Goal: Task Accomplishment & Management: Use online tool/utility

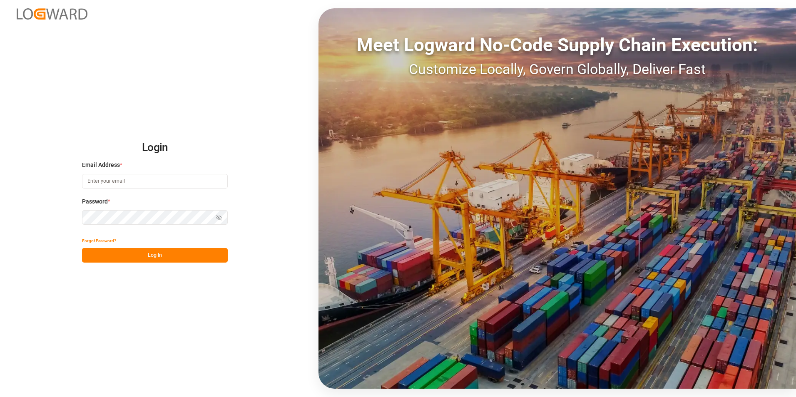
paste input "frrhe.reims-affretement@kuehne-nagel.com"
type input "frrhe.reims-affretement@kuehne-nagel.com"
click at [153, 259] on button "Log In" at bounding box center [155, 255] width 146 height 15
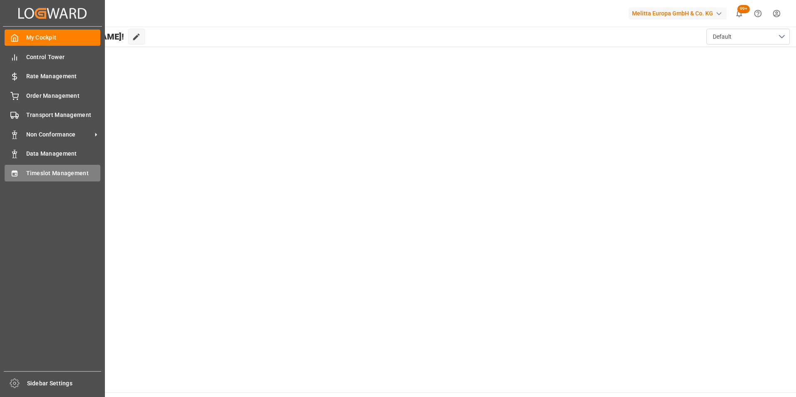
click at [33, 172] on span "Timeslot Management" at bounding box center [63, 173] width 75 height 9
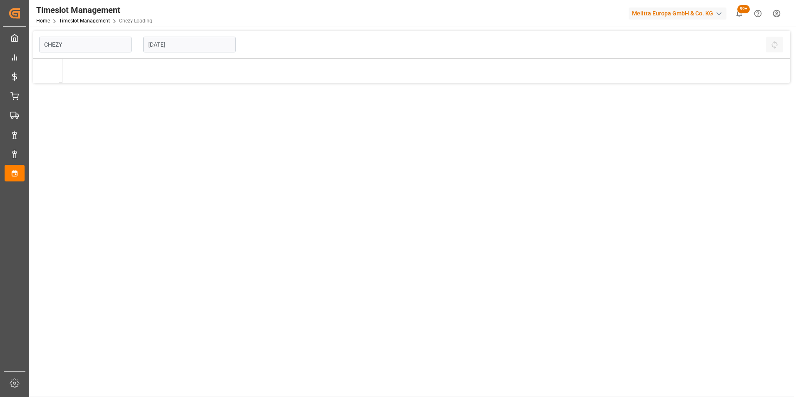
type input "Chezy Loading"
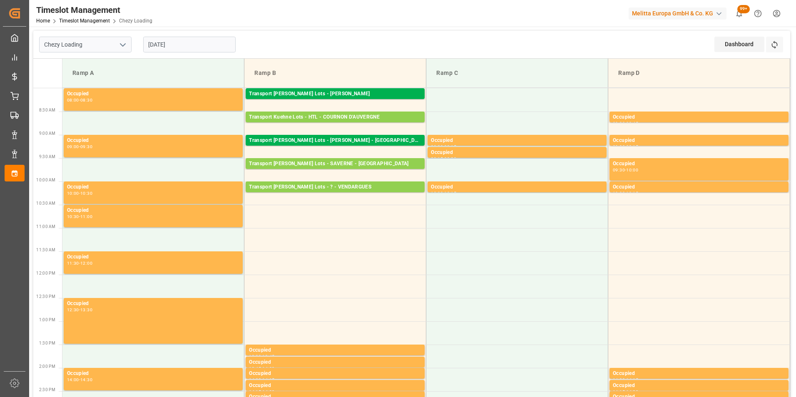
click at [169, 45] on input "[DATE]" at bounding box center [189, 45] width 92 height 16
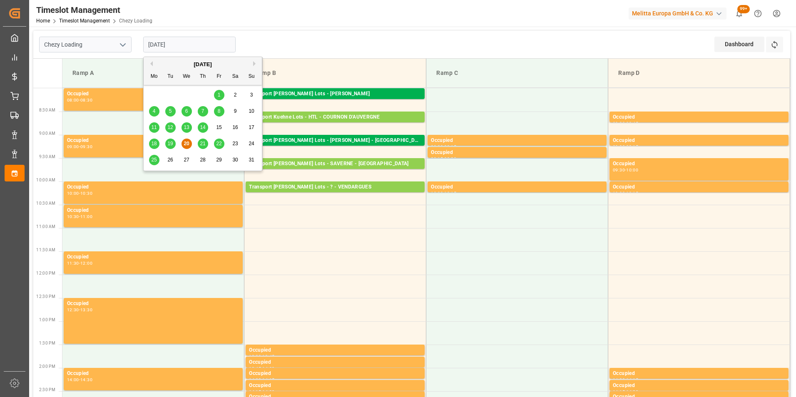
click at [201, 144] on span "21" at bounding box center [202, 144] width 5 height 6
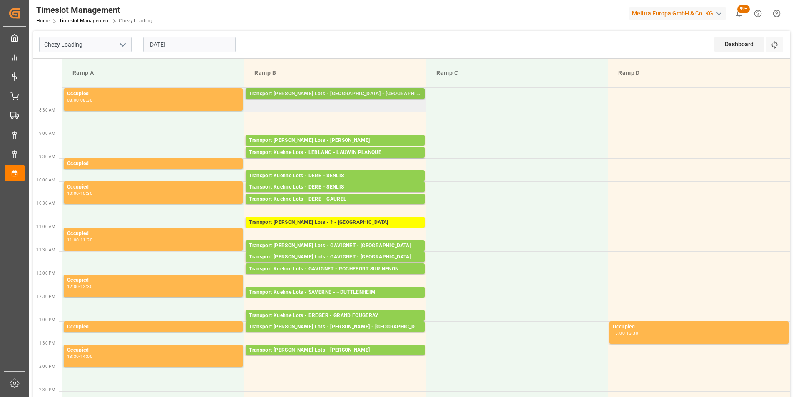
click at [350, 91] on div "Transport [PERSON_NAME] Lots - [GEOGRAPHIC_DATA] - [GEOGRAPHIC_DATA]" at bounding box center [335, 94] width 172 height 8
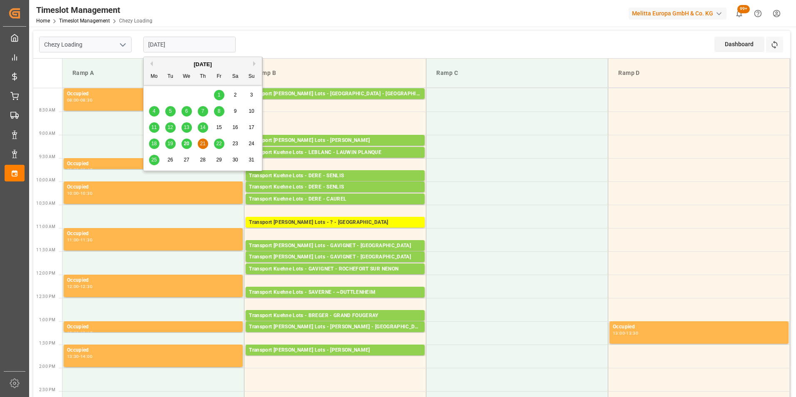
click at [165, 44] on input "[DATE]" at bounding box center [189, 45] width 92 height 16
click at [219, 141] on span "22" at bounding box center [218, 144] width 5 height 6
type input "[DATE]"
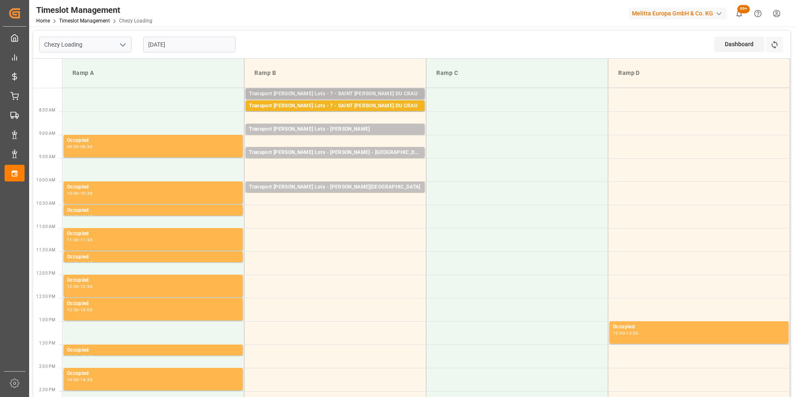
click at [341, 91] on div "Transport [PERSON_NAME] Lots - ? - SAINT [PERSON_NAME] DU CRAU" at bounding box center [335, 94] width 172 height 8
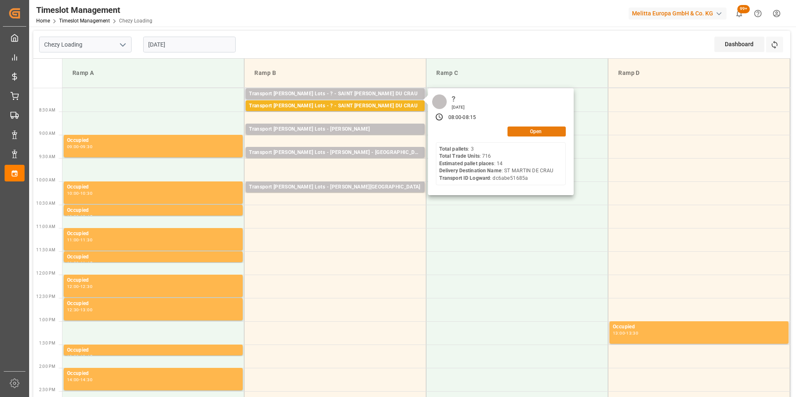
click at [525, 130] on button "Open" at bounding box center [536, 132] width 58 height 10
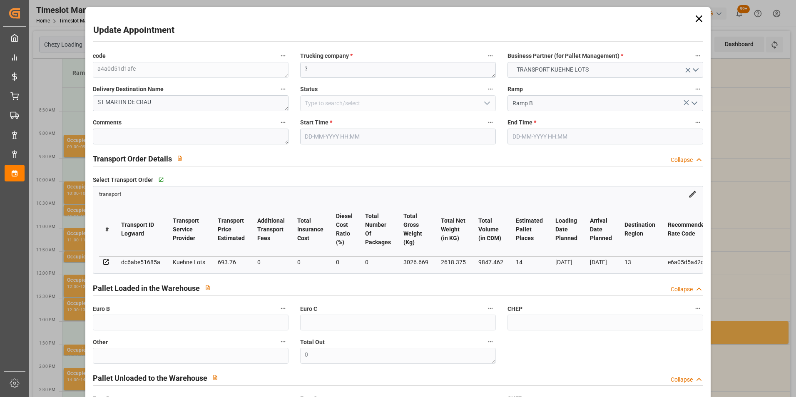
type input "14"
type input "693.76"
type input "0"
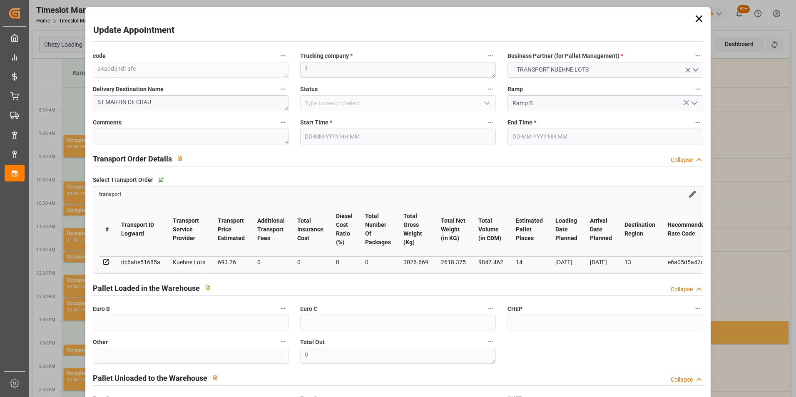
type input "693.76"
type input "0"
type input "2618.375"
type input "4305.709"
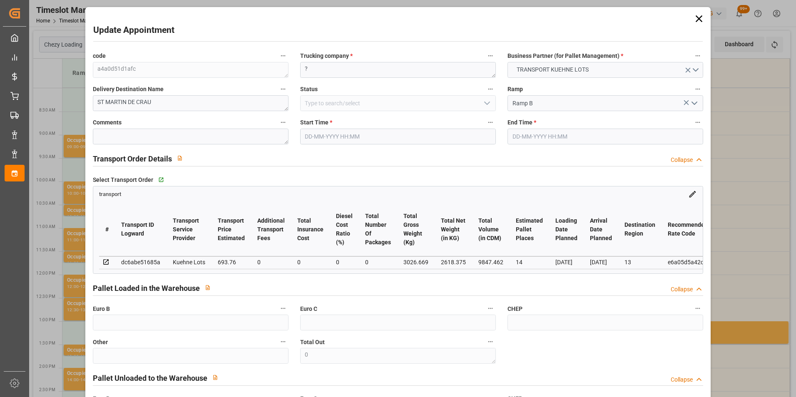
type input "9847.462"
type input "13"
type input "3"
type input "716"
type input "54"
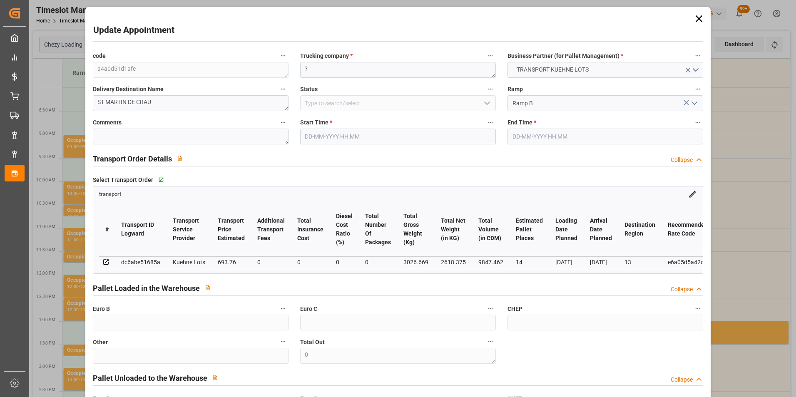
type input "101"
type input "3026.669"
type input "0"
type input "4710.8598"
type input "0"
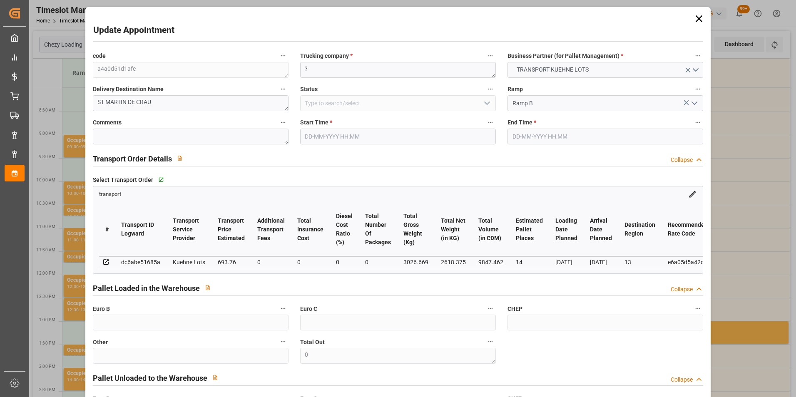
type input "0"
type input "21"
type input "35"
type input "22-08-2025 08:00"
type input "22-08-2025 08:15"
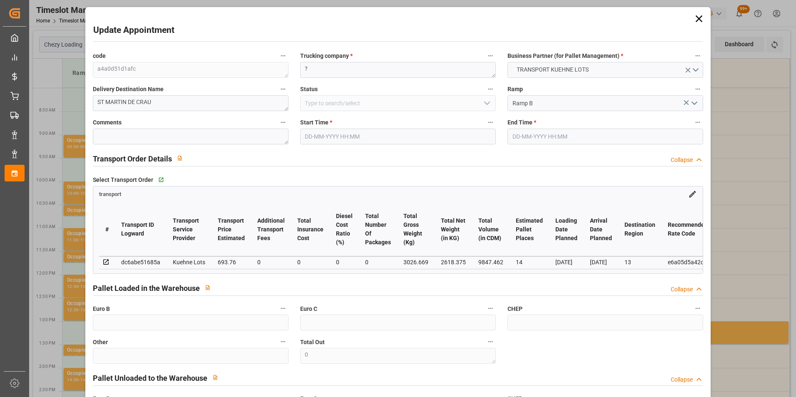
type input "19-08-2025 15:07"
type input "19-08-2025 11:26"
type input "25-08-2025"
type input "[DATE]"
click at [315, 137] on input "22-08-2025 08:00" at bounding box center [398, 137] width 196 height 16
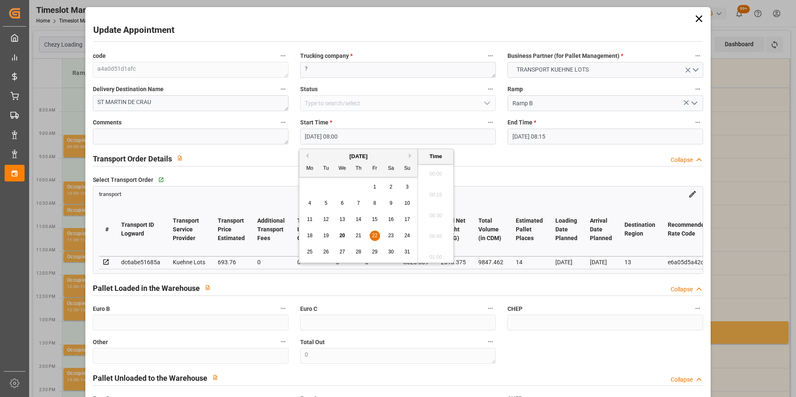
scroll to position [627, 0]
click at [360, 235] on span "21" at bounding box center [358, 236] width 5 height 6
click at [438, 252] on li "08:30" at bounding box center [435, 254] width 35 height 21
type input "21-08-2025 08:30"
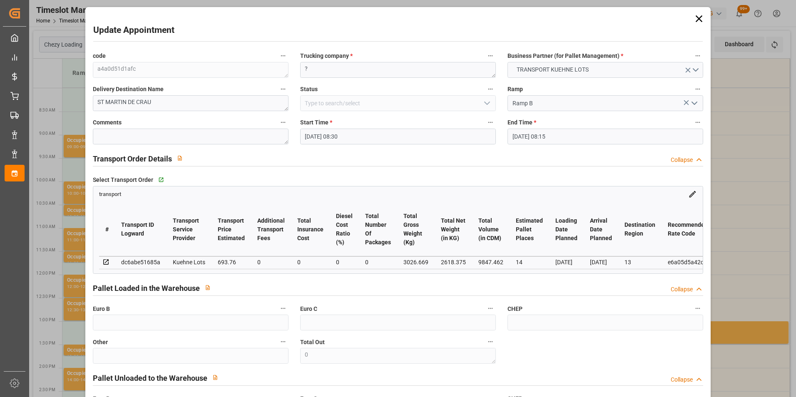
click at [522, 139] on input "22-08-2025 08:15" at bounding box center [605, 137] width 196 height 16
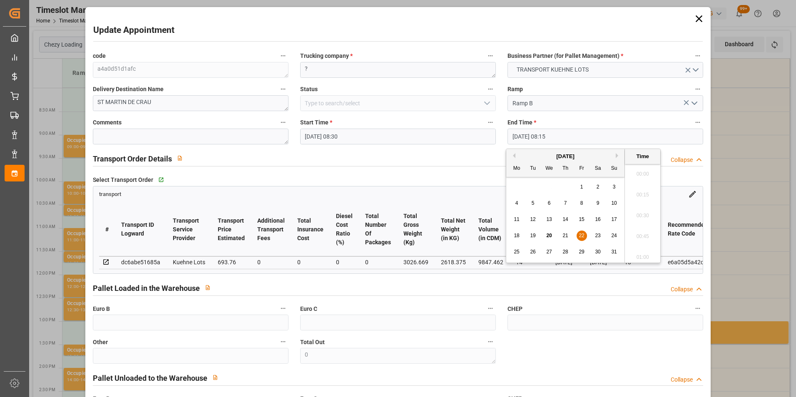
scroll to position [648, 0]
click at [565, 237] on span "21" at bounding box center [564, 236] width 5 height 6
click at [645, 252] on li "08:45" at bounding box center [642, 254] width 35 height 21
type input "21-08-2025 08:45"
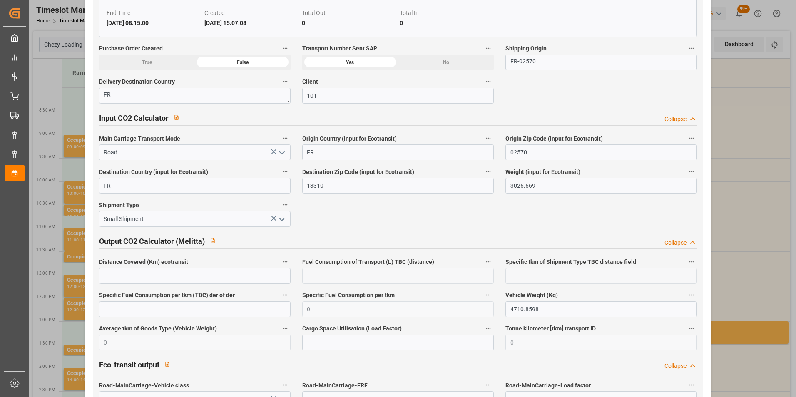
scroll to position [1371, 0]
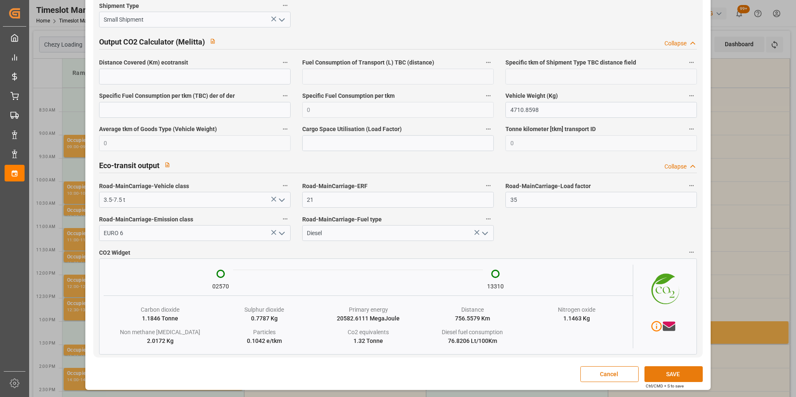
click at [676, 371] on button "SAVE" at bounding box center [673, 374] width 58 height 16
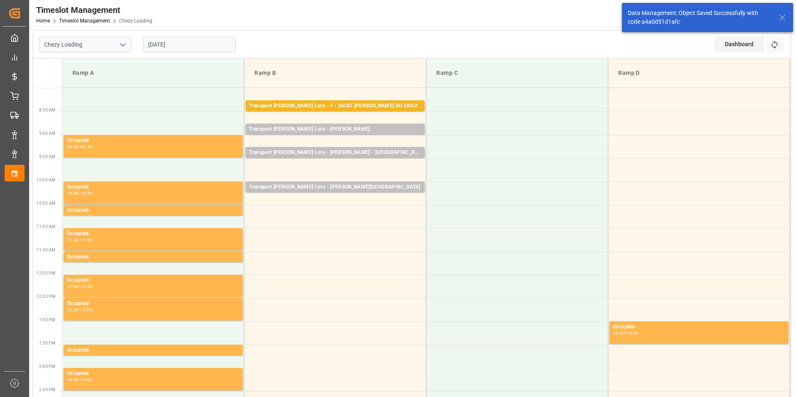
click at [192, 44] on input "[DATE]" at bounding box center [189, 45] width 92 height 16
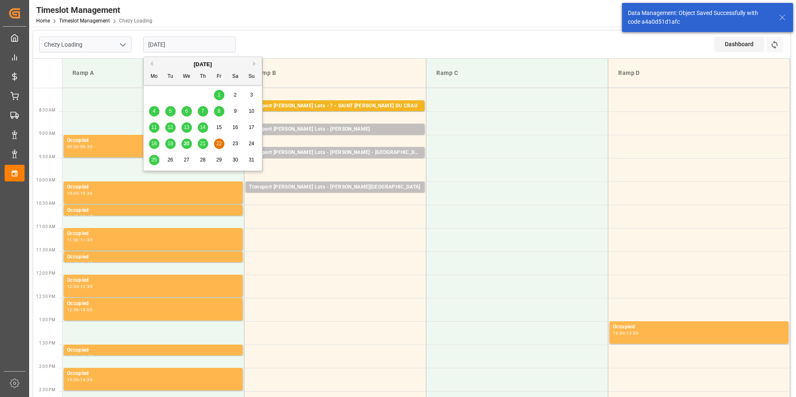
click at [203, 140] on div "21" at bounding box center [203, 144] width 10 height 10
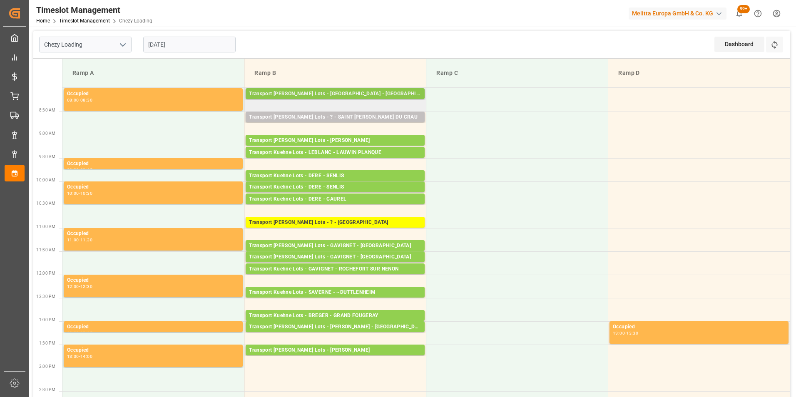
click at [342, 92] on div "Transport [PERSON_NAME] Lots - [GEOGRAPHIC_DATA] - [GEOGRAPHIC_DATA]" at bounding box center [335, 94] width 172 height 8
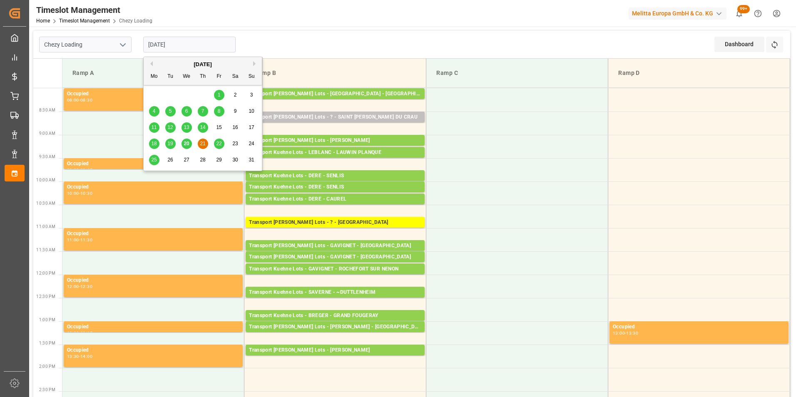
click at [184, 42] on input "[DATE]" at bounding box center [189, 45] width 92 height 16
click at [219, 144] on span "22" at bounding box center [218, 144] width 5 height 6
type input "[DATE]"
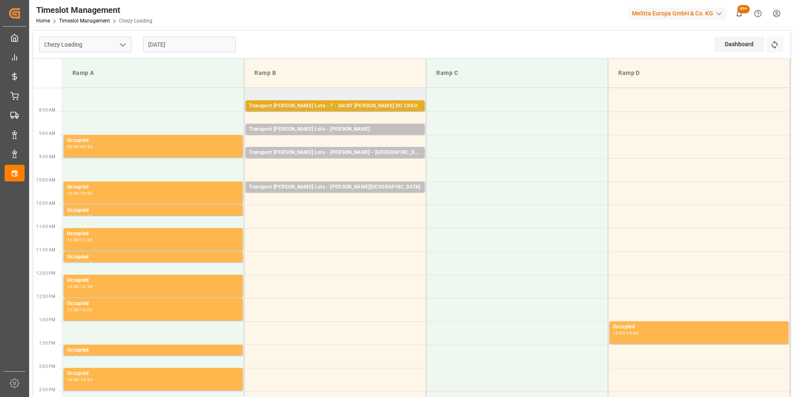
click at [363, 109] on div "Transport [PERSON_NAME] Lots - ? - SAINT [PERSON_NAME] DU CRAU" at bounding box center [335, 106] width 172 height 8
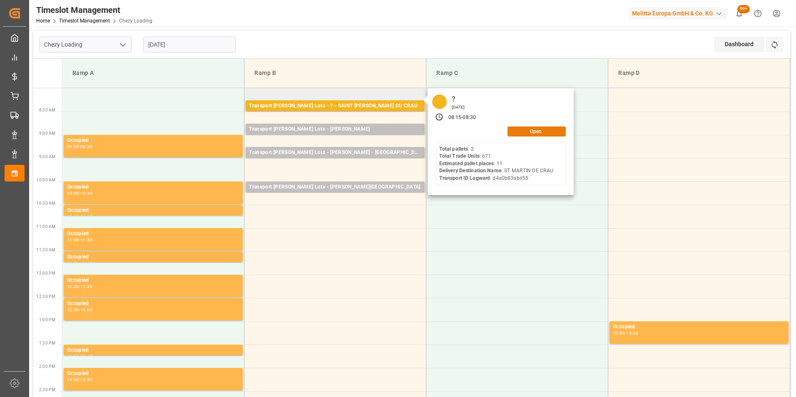
click at [515, 132] on button "Open" at bounding box center [536, 132] width 58 height 10
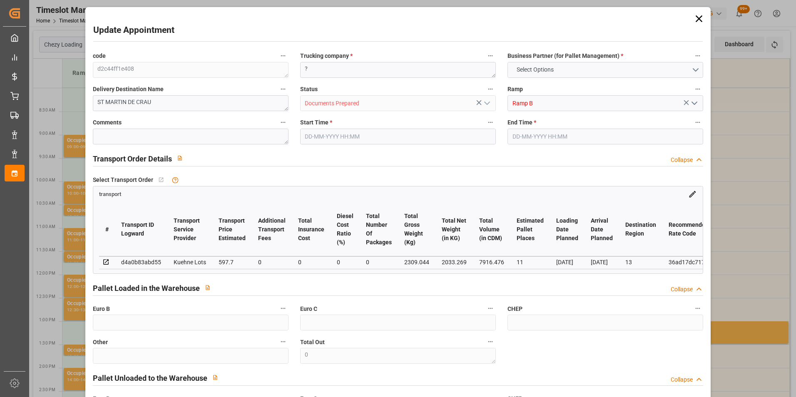
type input "11"
type input "597.7"
type input "0"
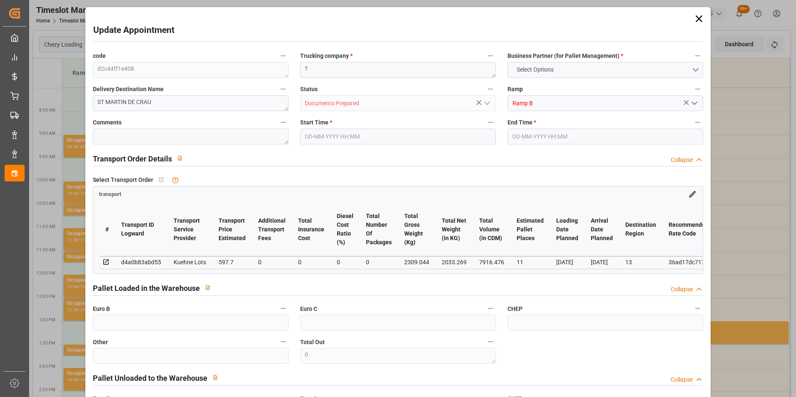
type input "597.7"
type input "0"
type input "2033.269"
type input "3403.876"
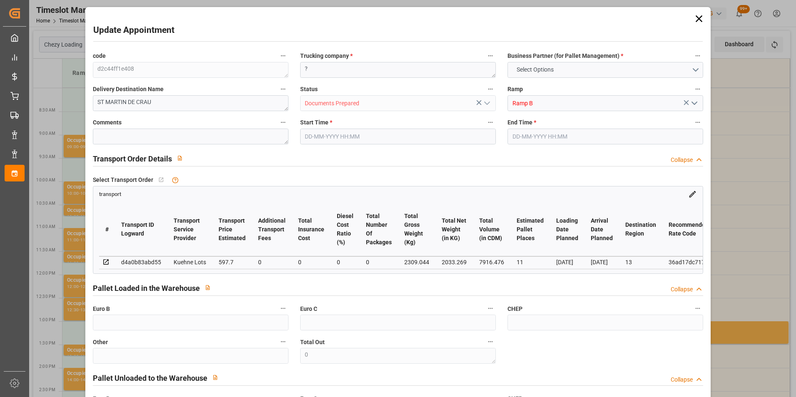
type input "7916.476"
type input "13"
type input "2"
type input "671"
type input "47"
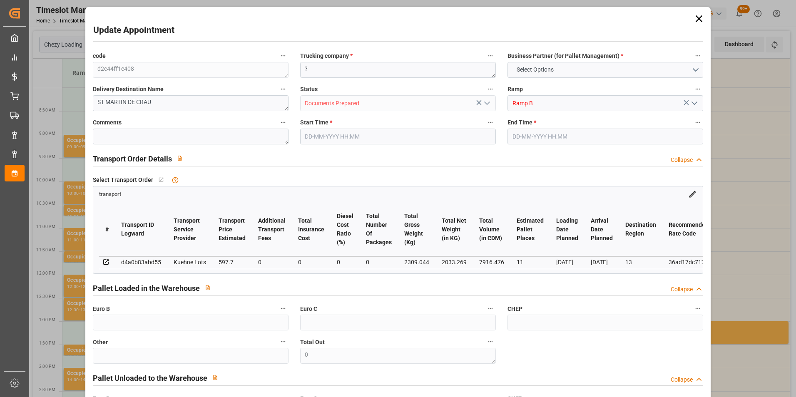
type input "101"
type input "2309.044"
type input "0"
type input "4710.8598"
type input "0"
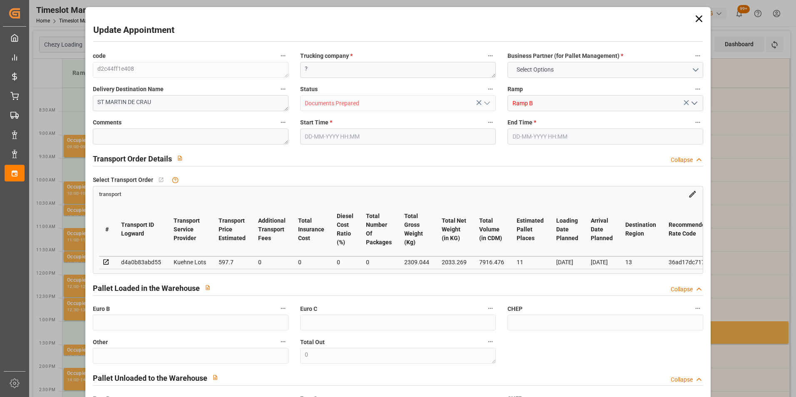
type input "0"
type input "21"
type input "35"
type input "22-08-2025 08:15"
type input "22-08-2025 08:30"
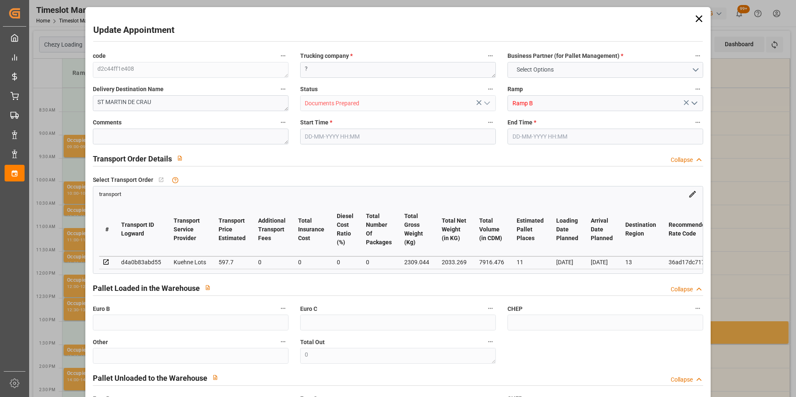
type input "12-08-2025 15:06"
type input "12-08-2025 12:19"
type input "[DATE]"
click at [320, 134] on input "22-08-2025 08:15" at bounding box center [398, 137] width 196 height 16
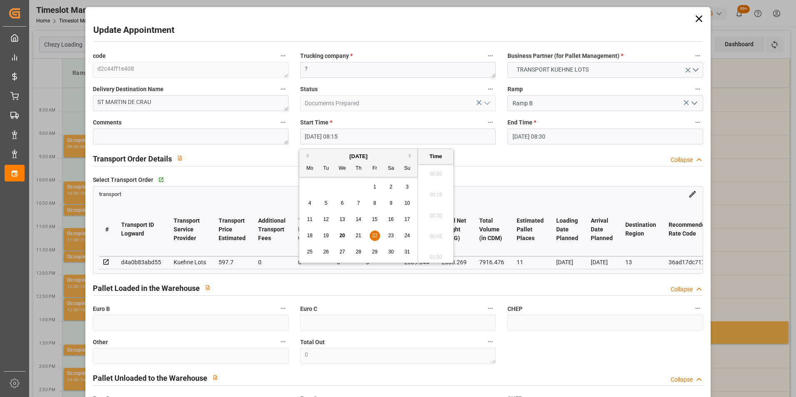
scroll to position [648, 0]
click at [361, 236] on span "21" at bounding box center [358, 236] width 5 height 6
type input "21-08-2025 08:15"
click at [432, 215] on li "08:15" at bounding box center [435, 213] width 35 height 21
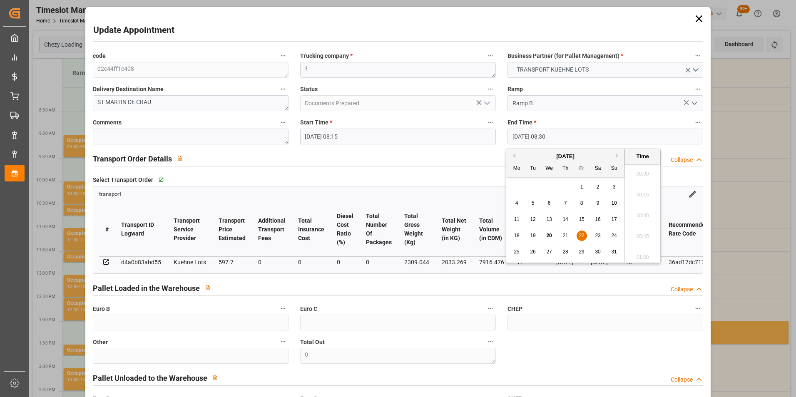
click at [517, 140] on input "22-08-2025 08:30" at bounding box center [605, 137] width 196 height 16
click at [563, 236] on span "21" at bounding box center [564, 236] width 5 height 6
type input "21-08-2025 08:30"
click at [642, 214] on li "08:30" at bounding box center [642, 213] width 35 height 21
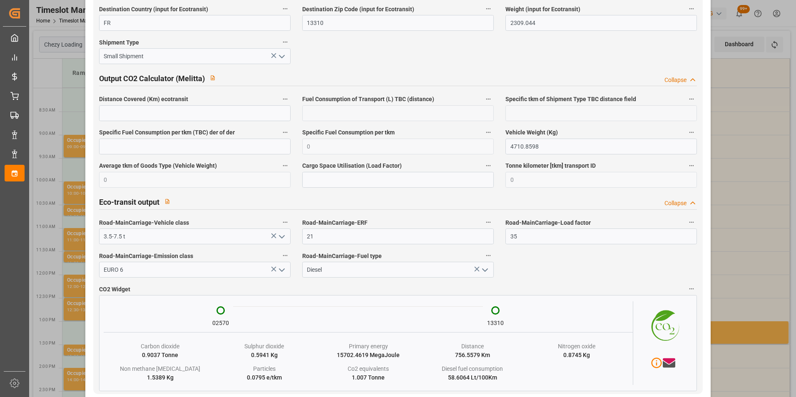
scroll to position [1371, 0]
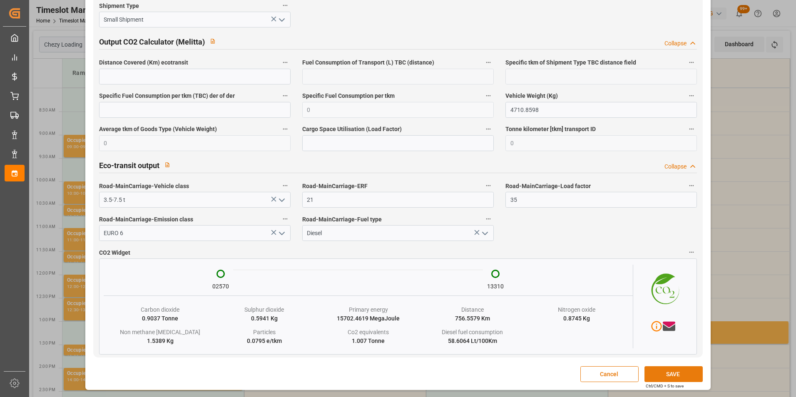
click at [656, 370] on button "SAVE" at bounding box center [673, 374] width 58 height 16
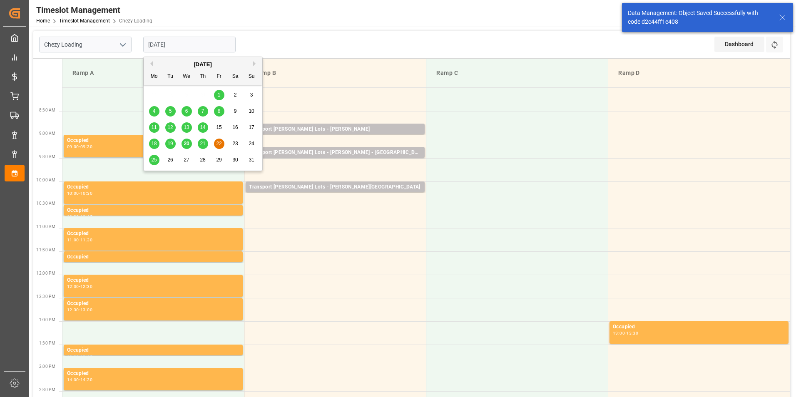
click at [185, 44] on input "[DATE]" at bounding box center [189, 45] width 92 height 16
click at [205, 144] on span "21" at bounding box center [202, 144] width 5 height 6
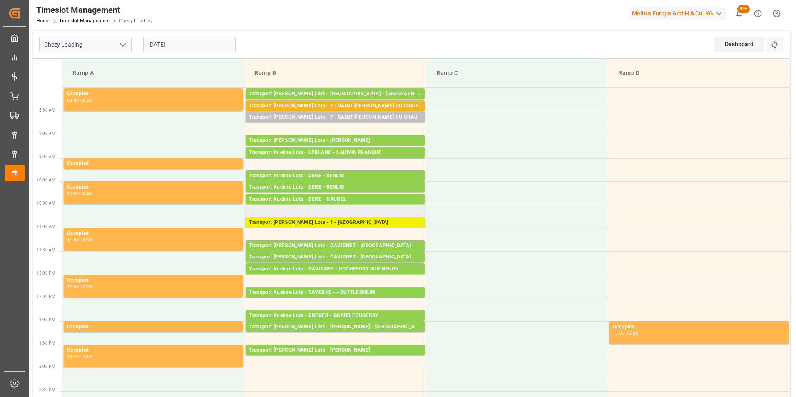
click at [334, 222] on div "Transport Kuehne Lots - ? - MAUCHAMPS" at bounding box center [335, 223] width 172 height 8
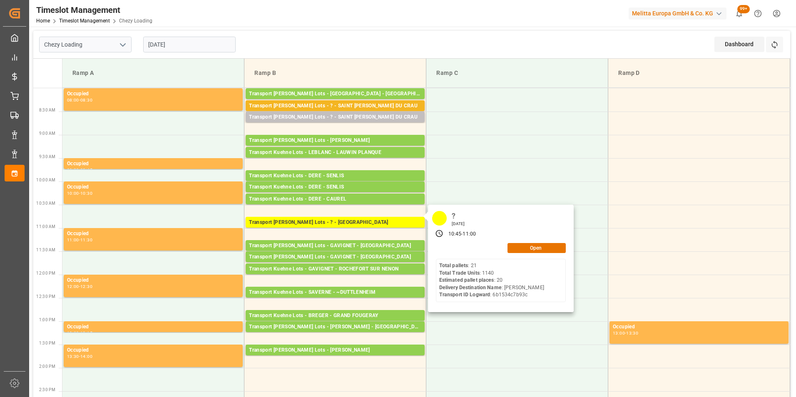
click at [159, 43] on input "[DATE]" at bounding box center [189, 45] width 92 height 16
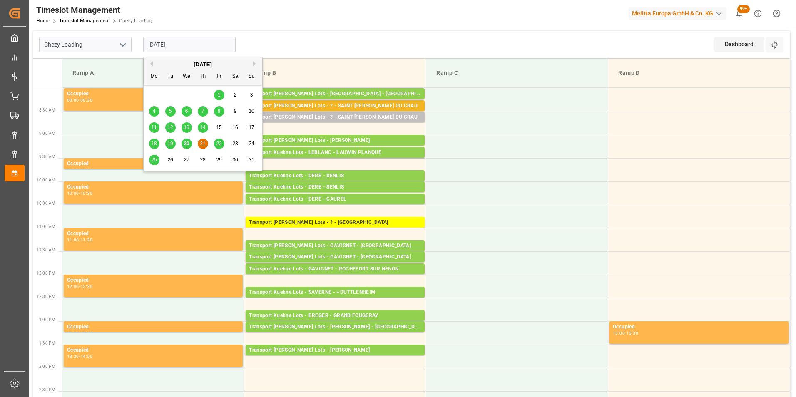
click at [185, 142] on span "20" at bounding box center [186, 144] width 5 height 6
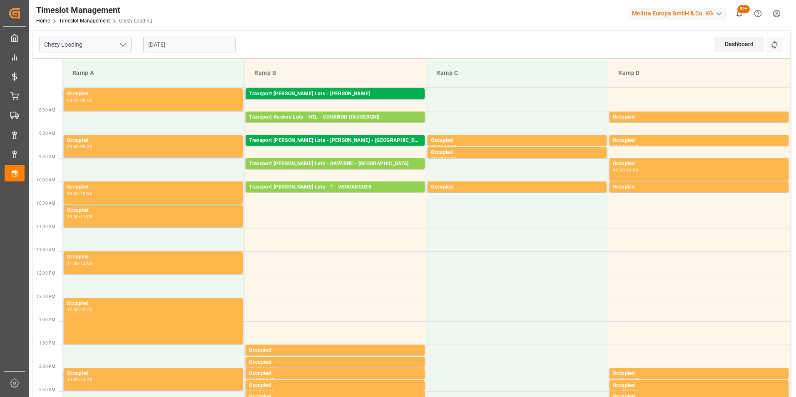
click at [167, 46] on input "[DATE]" at bounding box center [189, 45] width 92 height 16
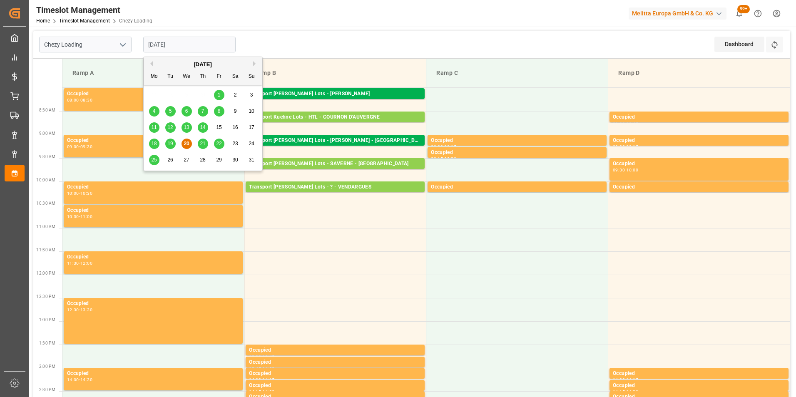
click at [204, 143] on span "21" at bounding box center [202, 144] width 5 height 6
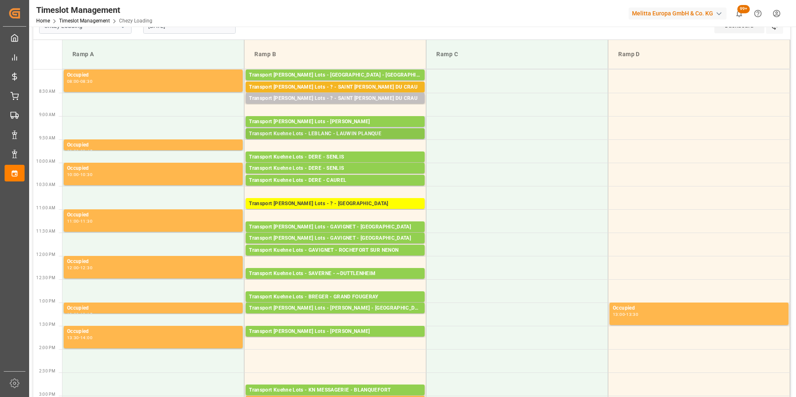
scroll to position [0, 0]
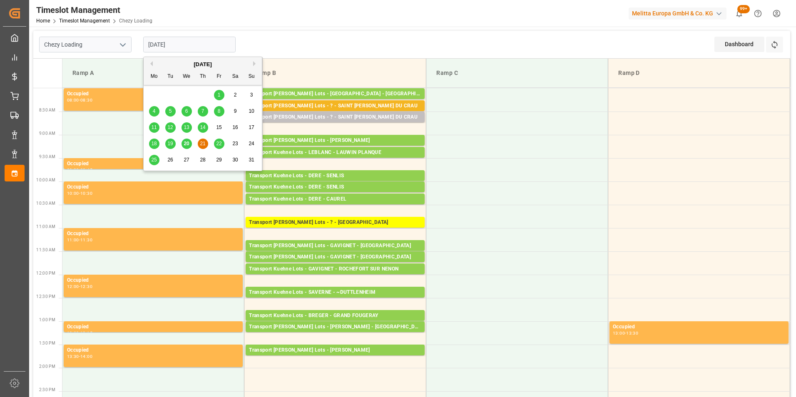
click at [187, 40] on input "[DATE]" at bounding box center [189, 45] width 92 height 16
click at [184, 147] on span "20" at bounding box center [186, 144] width 5 height 6
type input "[DATE]"
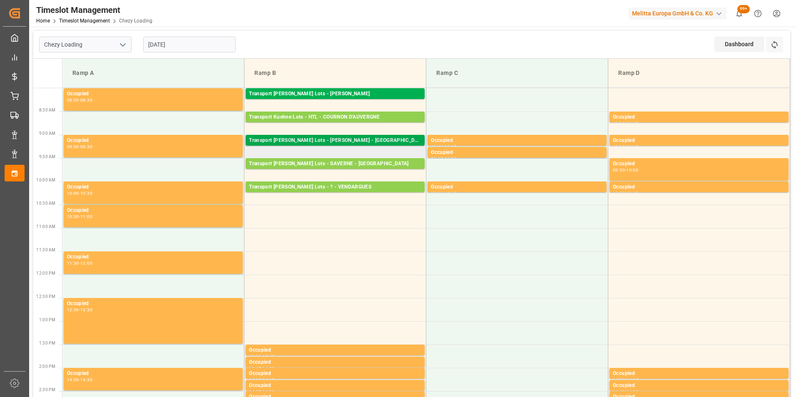
click at [366, 141] on div "Transport [PERSON_NAME] Lots - [PERSON_NAME] - [GEOGRAPHIC_DATA][PERSON_NAME]" at bounding box center [335, 141] width 172 height 8
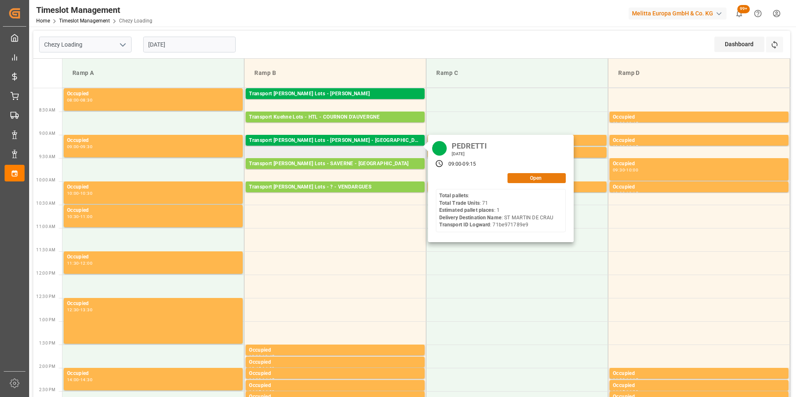
click at [531, 181] on button "Open" at bounding box center [536, 178] width 58 height 10
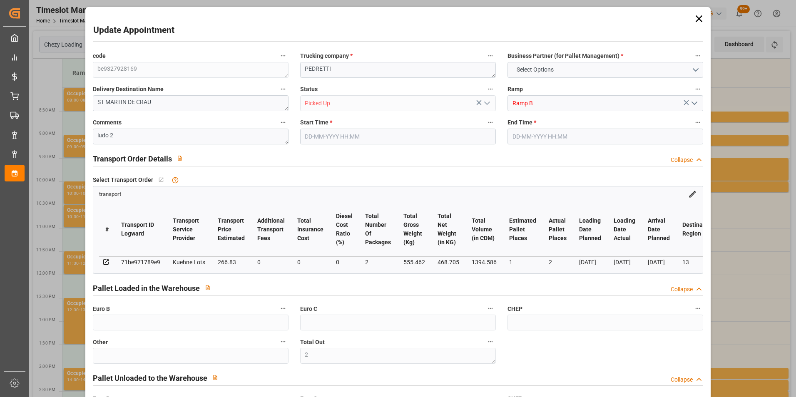
type input "2"
type input "1"
type input "2"
type input "266.83"
type input "0"
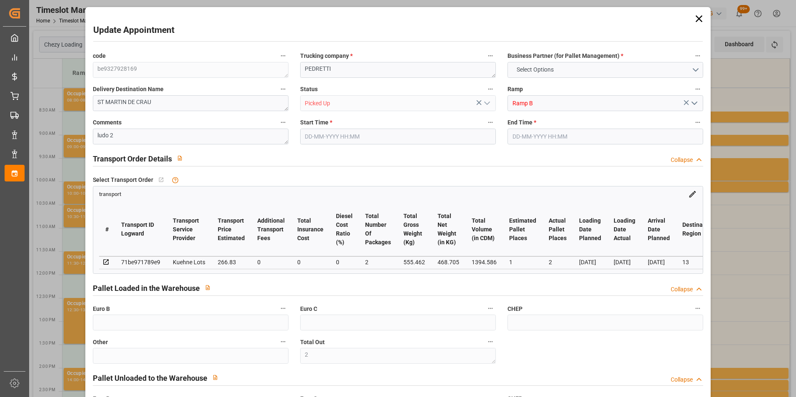
type input "0"
type input "266.83"
type input "0"
type input "2"
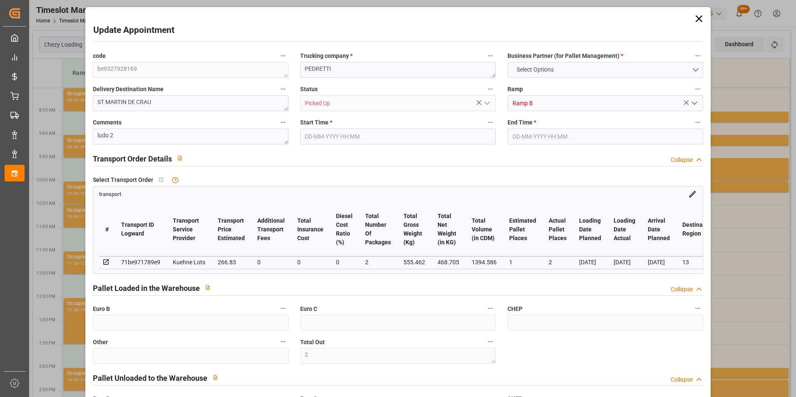
type input "468.705"
type input "578.462"
type input "1394.586"
type input "13"
type input "0"
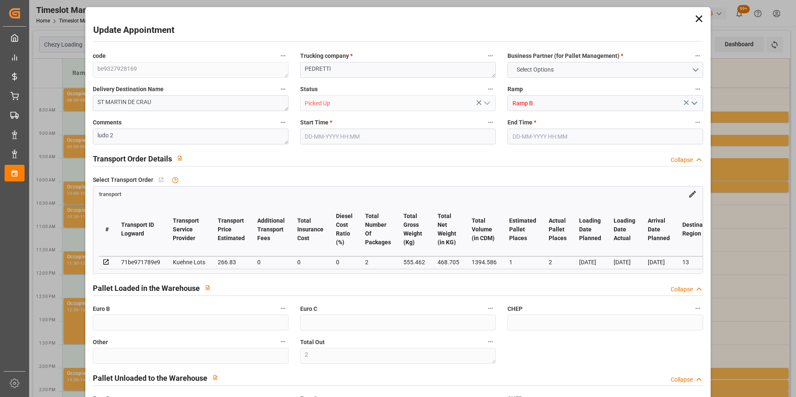
type input "71"
type input "2"
type input "101"
type input "555.462"
type input "0"
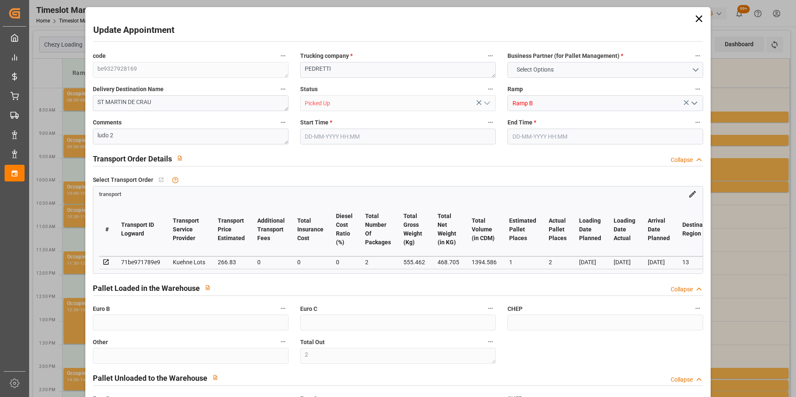
type input "4710.8598"
type input "0"
type input "21"
type input "35"
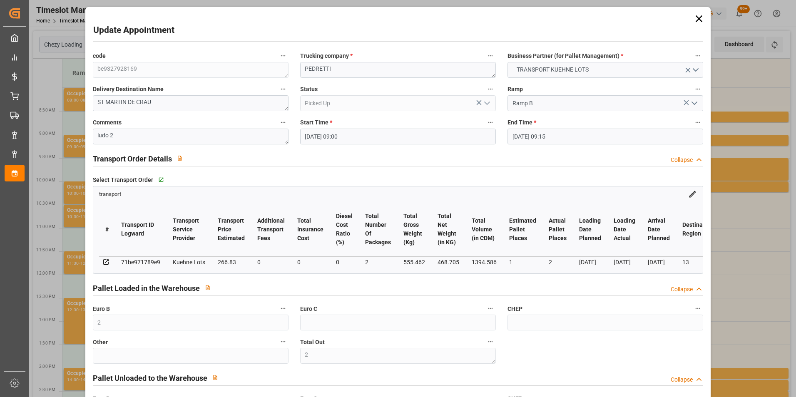
type input "20-08-2025 09:00"
type input "20-08-2025 09:15"
type input "19-08-2025 13:39"
type input "19-08-2025 11:27"
type input "25-08-2025"
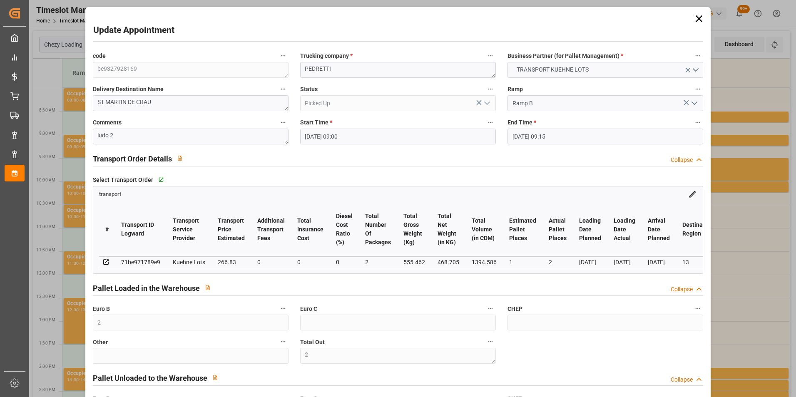
type input "[DATE]"
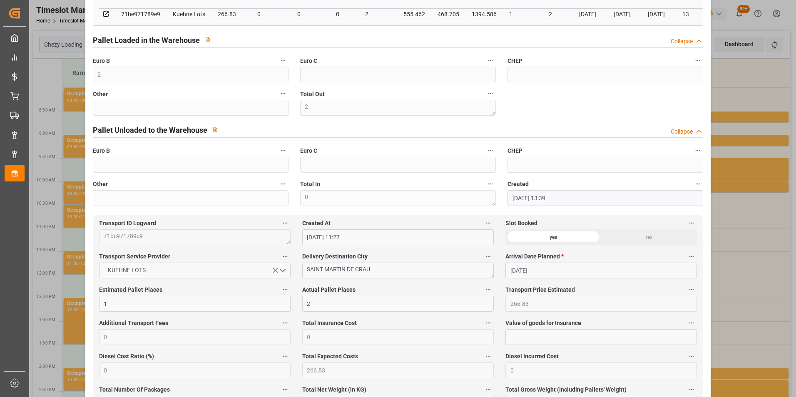
scroll to position [250, 0]
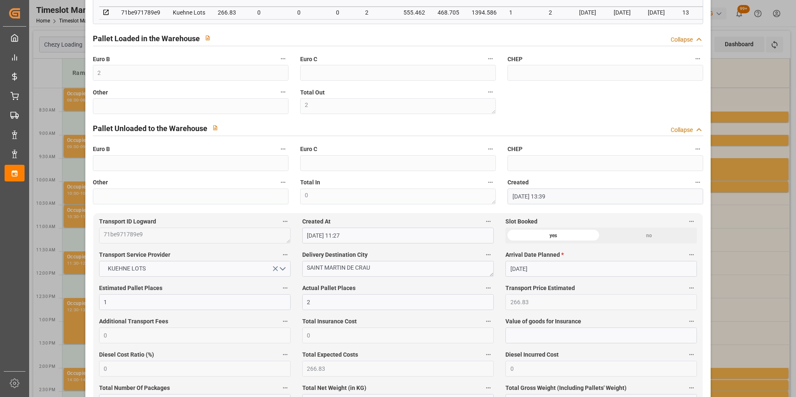
click at [740, 87] on div "Update Appointment code be9327928169 Trucking company * PEDRETTI Business Partn…" at bounding box center [398, 198] width 796 height 397
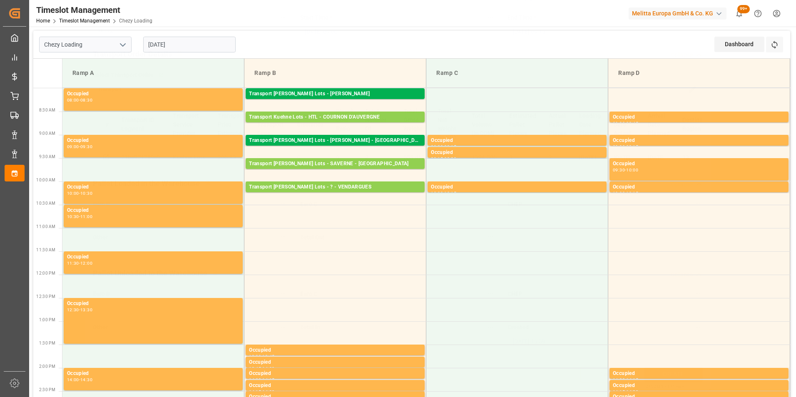
scroll to position [108, 0]
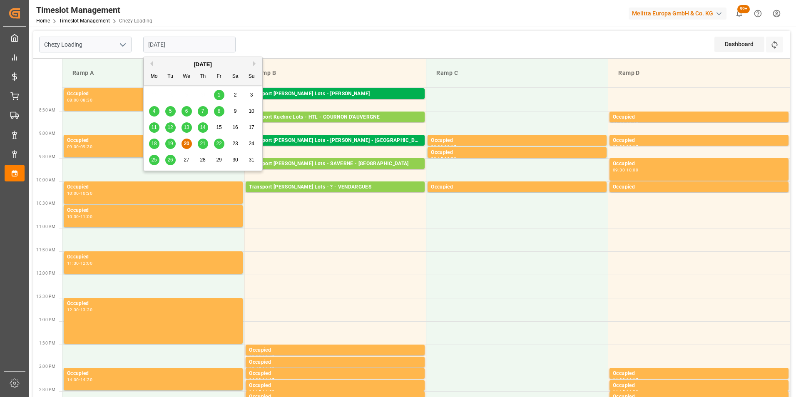
click at [160, 42] on input "[DATE]" at bounding box center [189, 45] width 92 height 16
click at [202, 143] on span "21" at bounding box center [202, 144] width 5 height 6
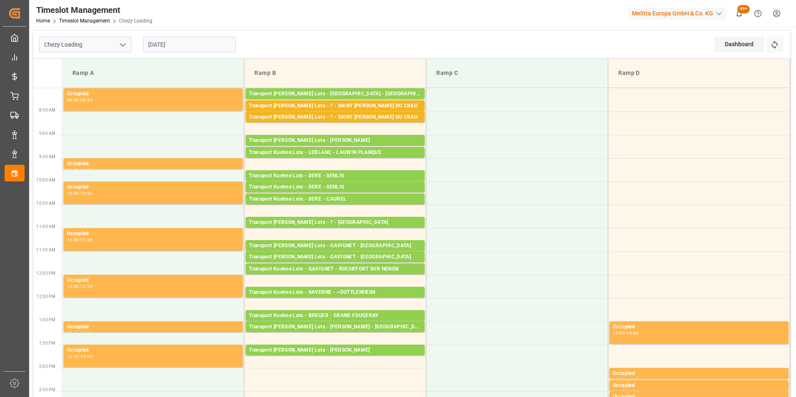
click at [178, 46] on input "[DATE]" at bounding box center [189, 45] width 92 height 16
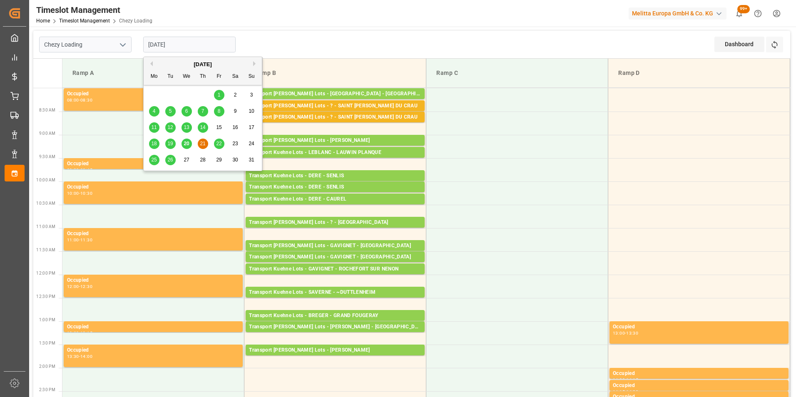
click at [216, 143] on span "22" at bounding box center [218, 144] width 5 height 6
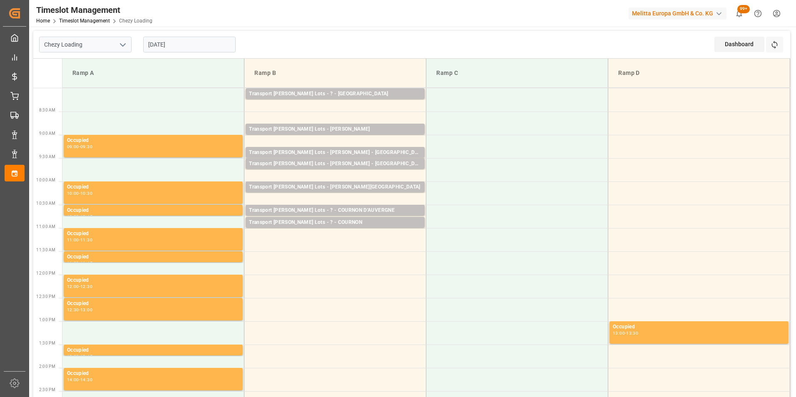
click at [172, 45] on input "[DATE]" at bounding box center [189, 45] width 92 height 16
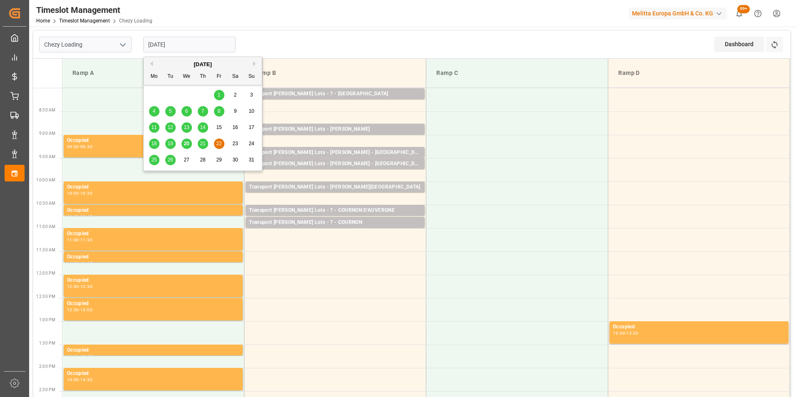
click at [201, 144] on span "21" at bounding box center [202, 144] width 5 height 6
type input "[DATE]"
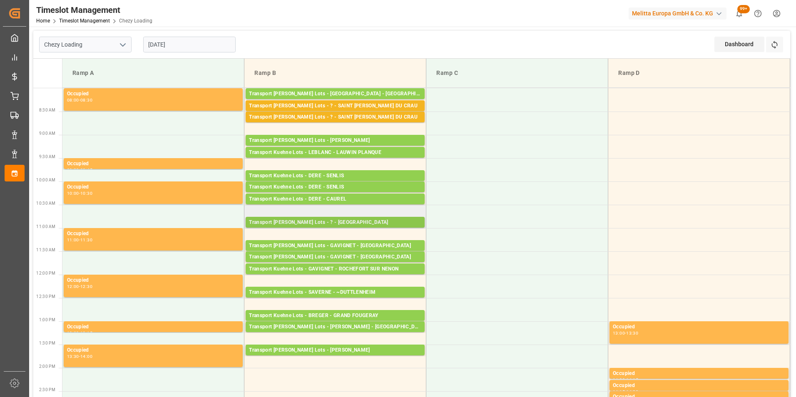
click at [317, 225] on div "Transport Kuehne Lots - ? - MAUCHAMPS" at bounding box center [335, 223] width 172 height 8
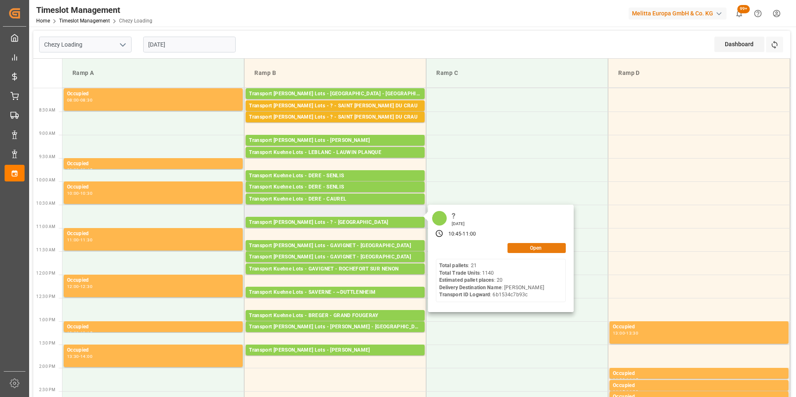
click at [536, 249] on button "Open" at bounding box center [536, 248] width 58 height 10
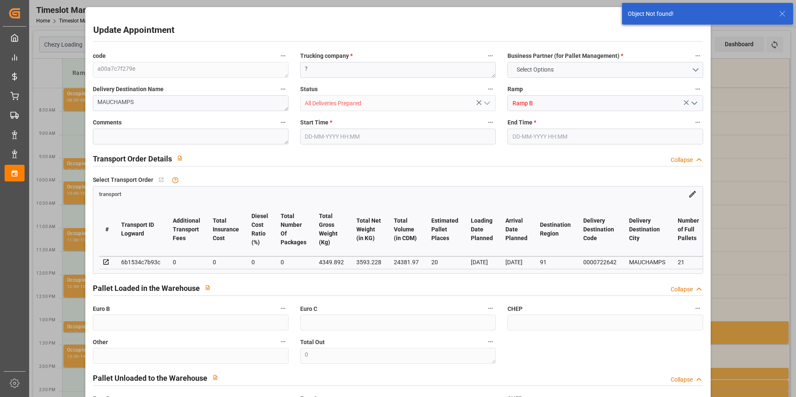
type input "21-08-2025 10:45"
type input "21-08-2025 11:00"
type input "18-08-2025 14:51"
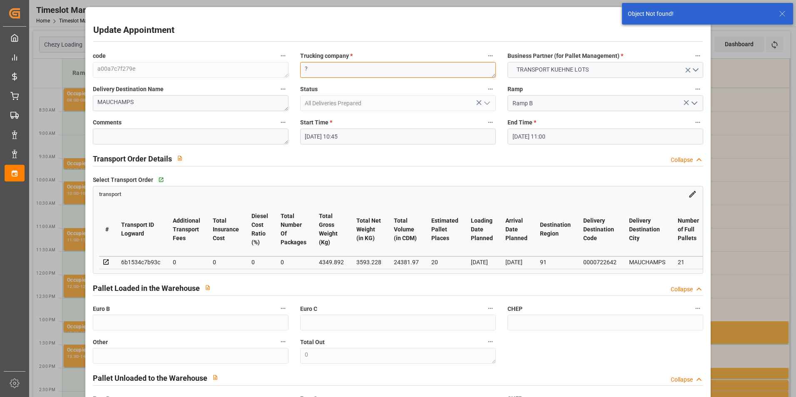
click at [275, 71] on div "code a00a7c7f279e Trucking company * ? Business Partner (for Pallet Management)…" at bounding box center [398, 252] width 622 height 410
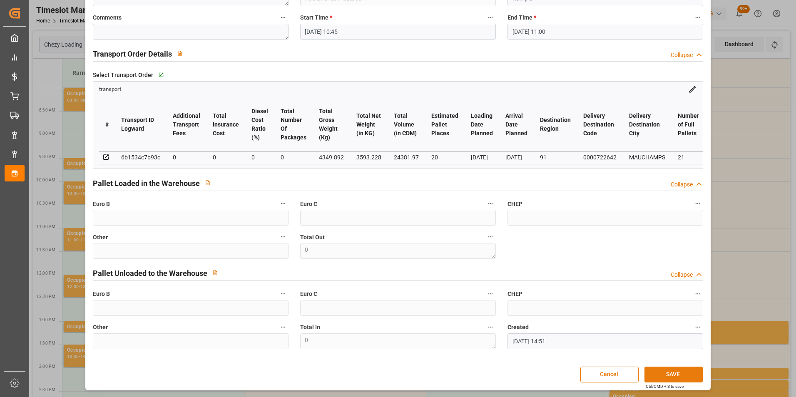
type textarea "TRANSPACK ALLIANCE"
click at [654, 372] on button "SAVE" at bounding box center [673, 375] width 58 height 16
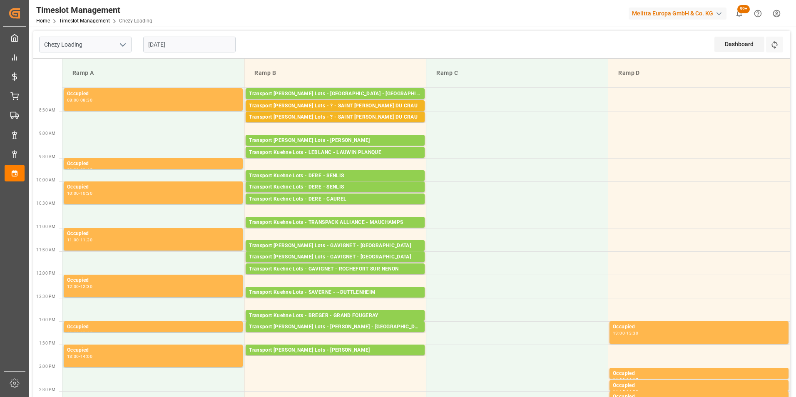
click at [162, 46] on input "[DATE]" at bounding box center [189, 45] width 92 height 16
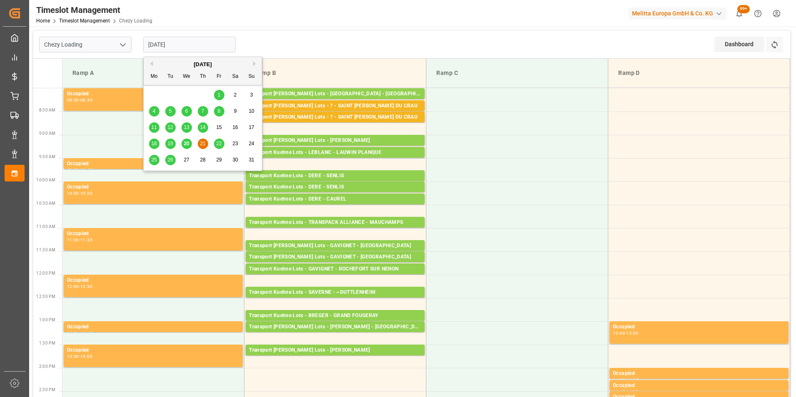
click at [187, 144] on span "20" at bounding box center [186, 144] width 5 height 6
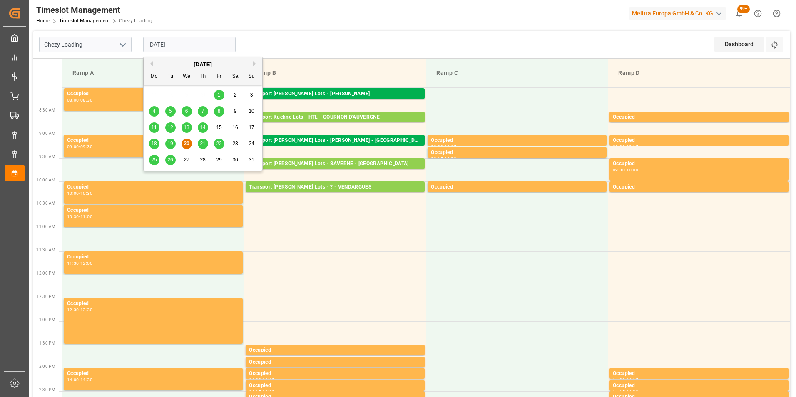
click at [174, 45] on input "[DATE]" at bounding box center [189, 45] width 92 height 16
click at [154, 162] on span "25" at bounding box center [153, 160] width 5 height 6
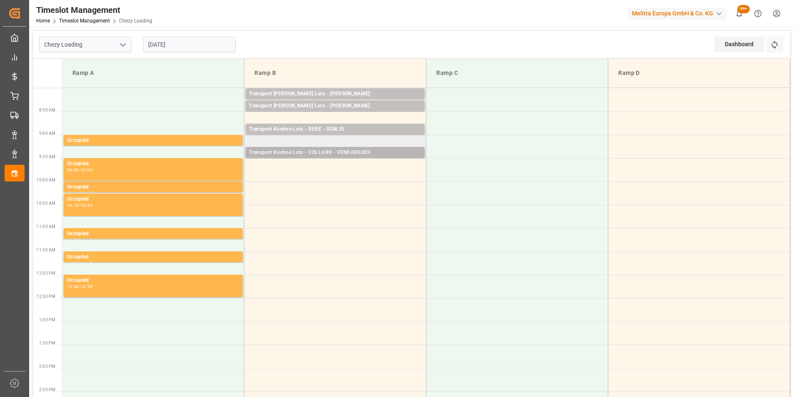
click at [342, 152] on div "Transport Kuehne Lots - COLLARD - VENDARGUES" at bounding box center [335, 153] width 172 height 8
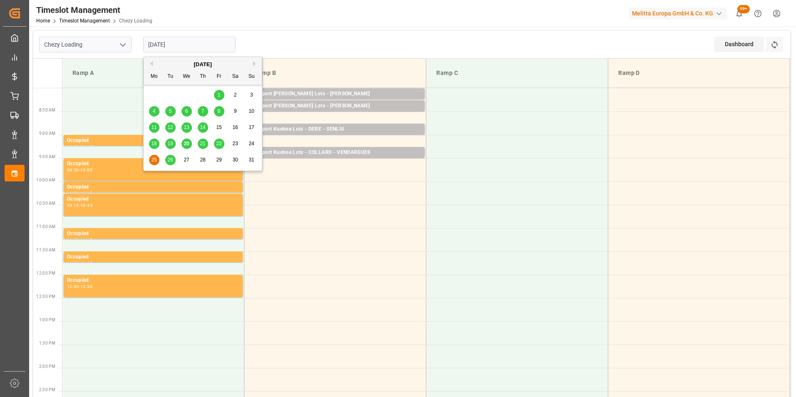
click at [159, 42] on input "25-08-2025" at bounding box center [189, 45] width 92 height 16
click at [201, 144] on span "21" at bounding box center [202, 144] width 5 height 6
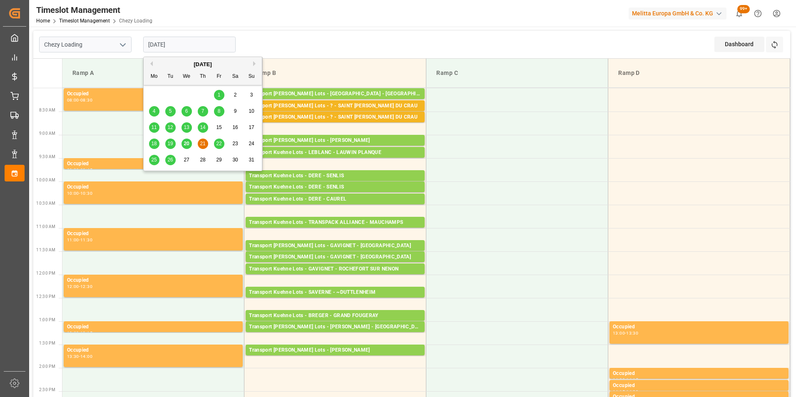
click at [164, 44] on input "[DATE]" at bounding box center [189, 45] width 92 height 16
click at [189, 144] on div "20" at bounding box center [187, 144] width 10 height 10
type input "[DATE]"
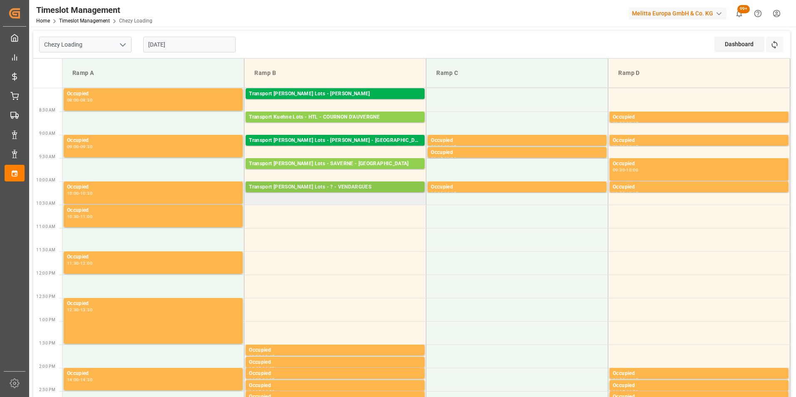
click at [357, 185] on div "Transport Kuehne Lots - ? - VENDARGUES" at bounding box center [335, 187] width 172 height 8
drag, startPoint x: 360, startPoint y: 186, endPoint x: 348, endPoint y: 186, distance: 12.1
click at [348, 186] on div "Transport Kuehne Lots - ? - VENDARGUES" at bounding box center [335, 187] width 172 height 8
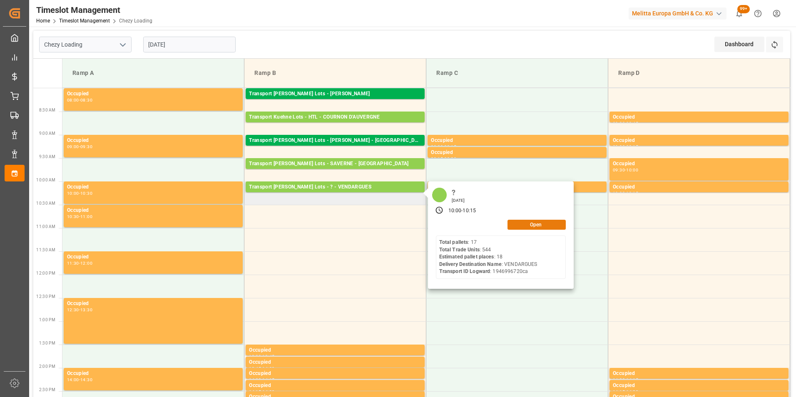
click at [534, 224] on button "Open" at bounding box center [536, 225] width 58 height 10
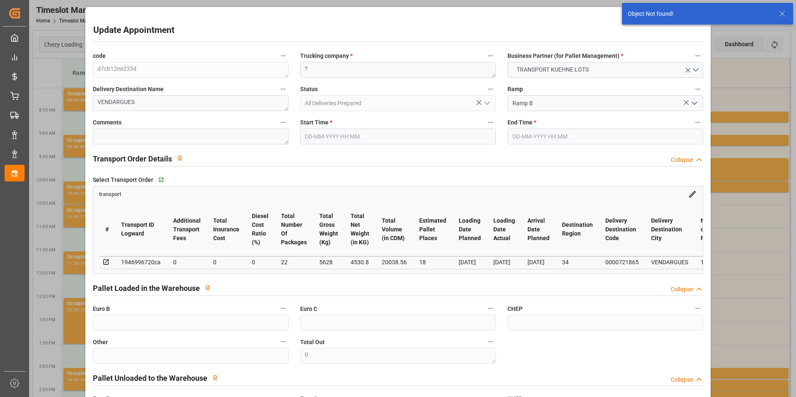
type input "20-08-2025 10:00"
type input "20-08-2025 10:15"
type input "13-08-2025 15:13"
click at [243, 71] on div "code d7cb12ea2334 Trucking company * ? Business Partner (for Pallet Management)…" at bounding box center [398, 252] width 622 height 410
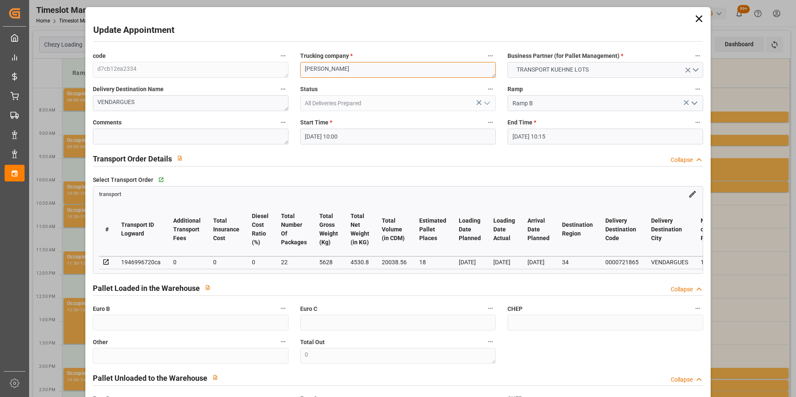
type textarea "COLLARD"
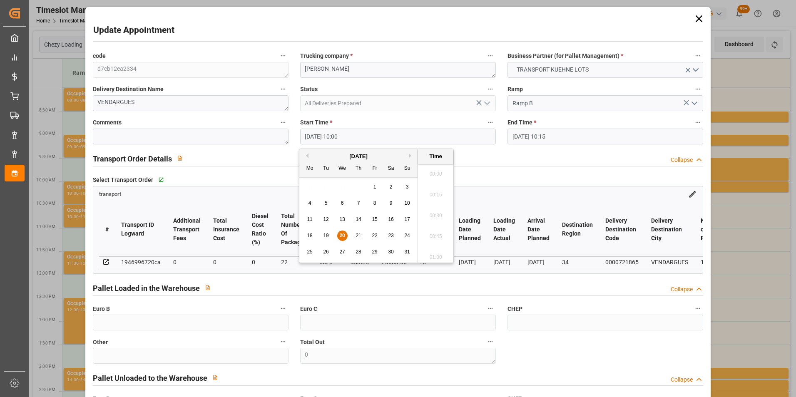
click at [336, 137] on input "20-08-2025 10:00" at bounding box center [398, 137] width 196 height 16
click at [311, 252] on span "25" at bounding box center [309, 252] width 5 height 6
click at [438, 171] on li "09:30" at bounding box center [435, 171] width 35 height 21
type input "25-08-2025 09:30"
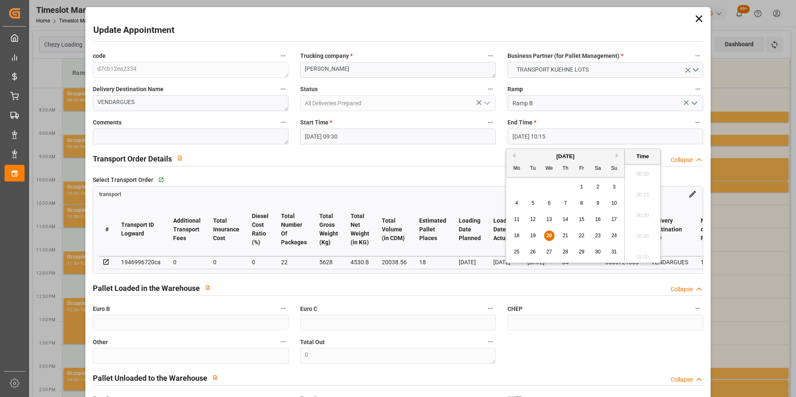
click at [547, 134] on input "20-08-2025 10:15" at bounding box center [605, 137] width 196 height 16
click at [516, 248] on div "25" at bounding box center [517, 252] width 10 height 10
click at [642, 212] on li "09:45" at bounding box center [642, 213] width 35 height 21
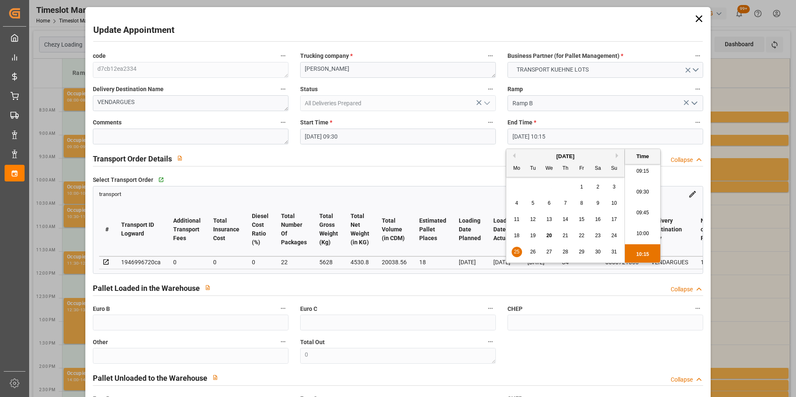
type input "25-08-2025 09:45"
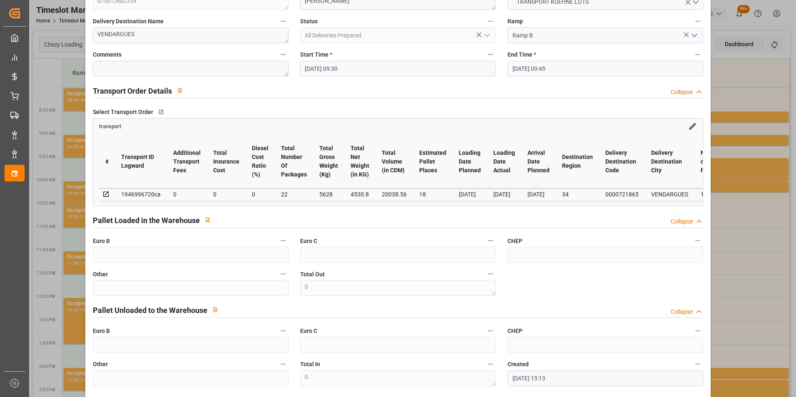
scroll to position [108, 0]
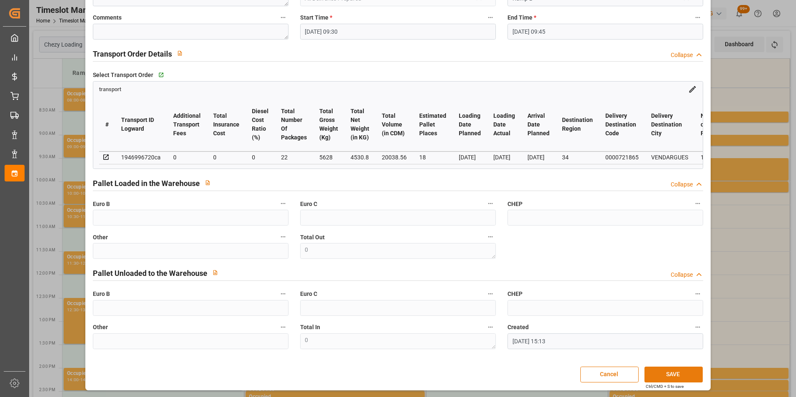
click at [663, 375] on button "SAVE" at bounding box center [673, 375] width 58 height 16
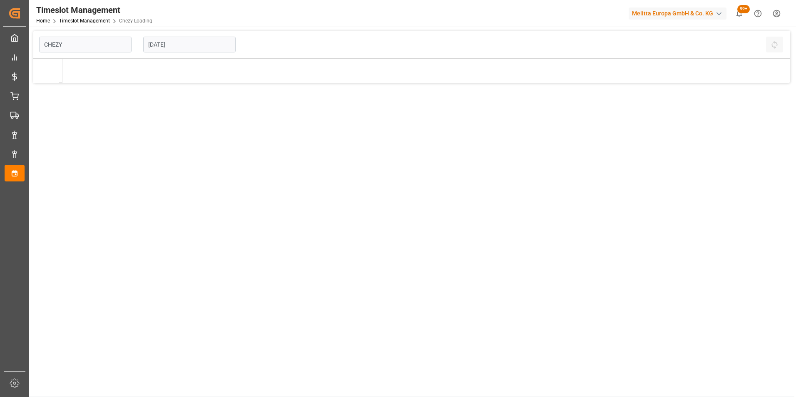
type input "Chezy Loading"
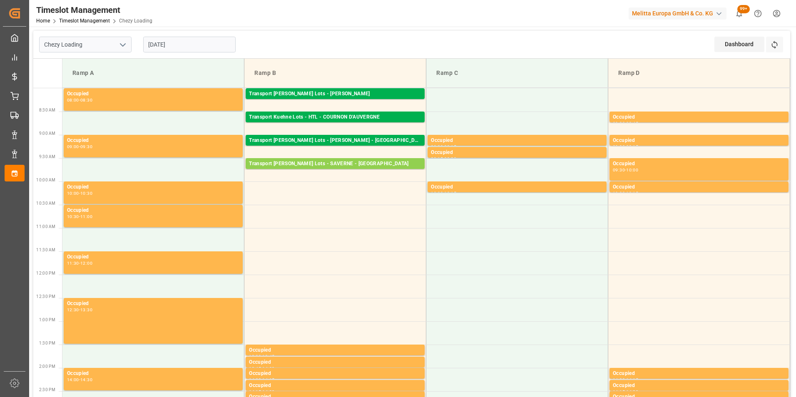
click at [174, 45] on input "[DATE]" at bounding box center [189, 45] width 92 height 16
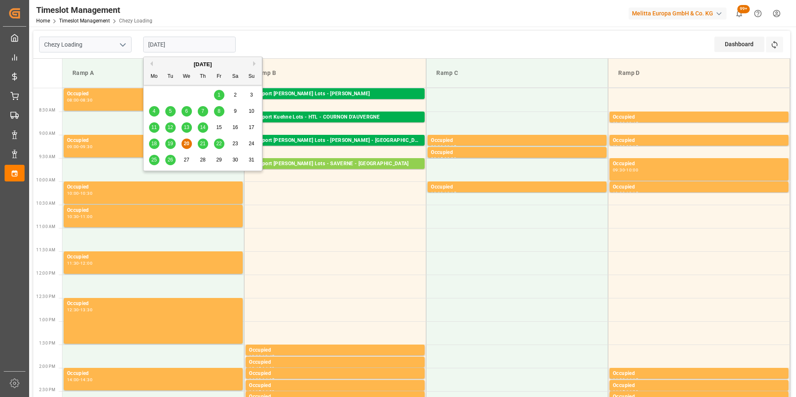
click at [202, 144] on span "21" at bounding box center [202, 144] width 5 height 6
type input "[DATE]"
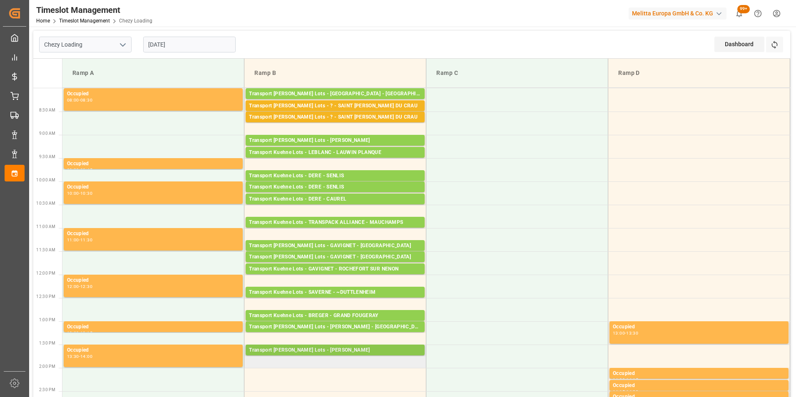
click at [361, 351] on div "Transport [PERSON_NAME] Lots - [PERSON_NAME]" at bounding box center [335, 350] width 172 height 8
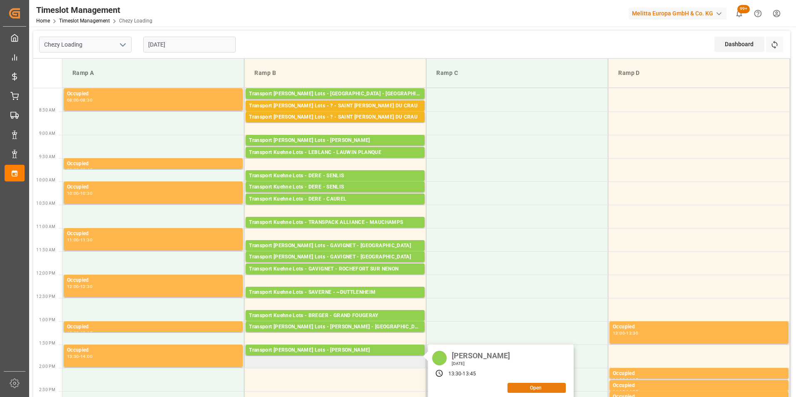
click at [535, 391] on button "Open" at bounding box center [536, 388] width 58 height 10
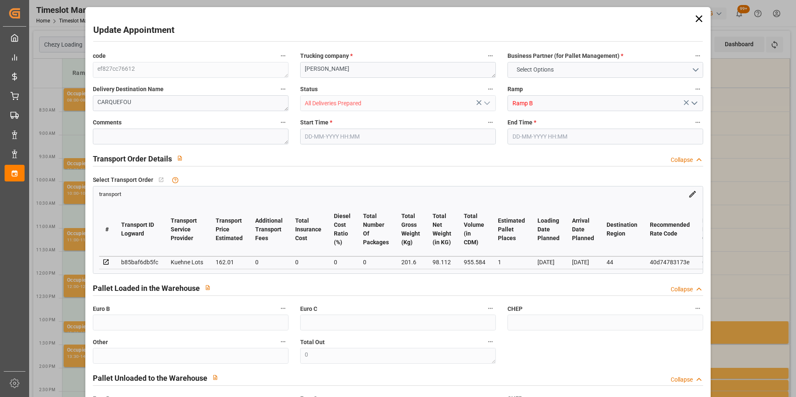
type input "1"
type input "162.01"
type input "0"
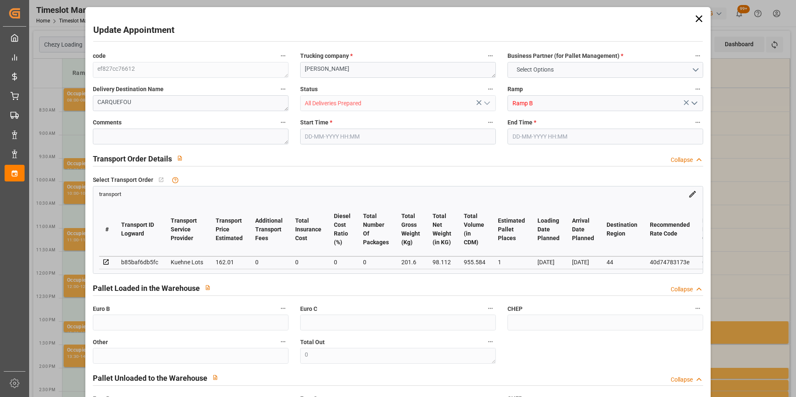
type input "162.01"
type input "0"
type input "98.112"
type input "241"
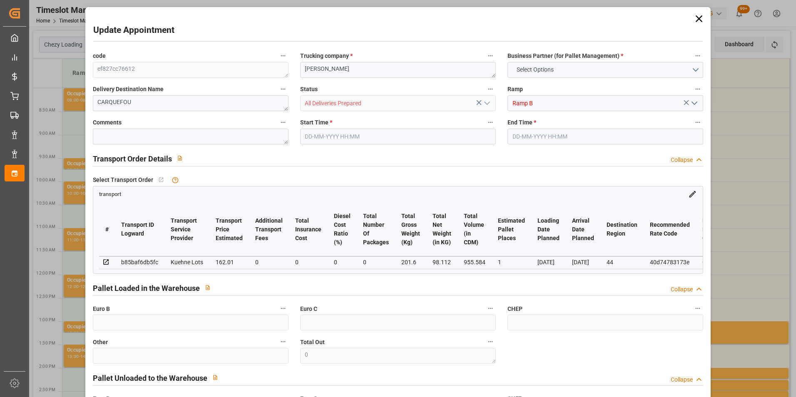
type input "955.584"
type input "44"
type input "1"
type input "0"
type input "1"
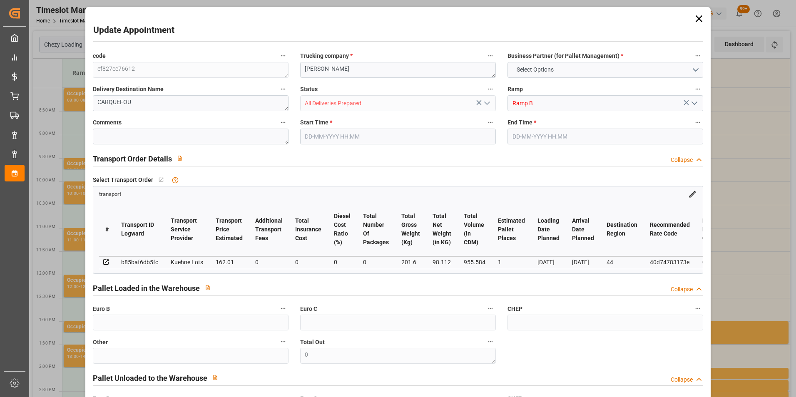
type input "101"
type input "201.6"
type input "0"
type input "4710.8598"
type input "0"
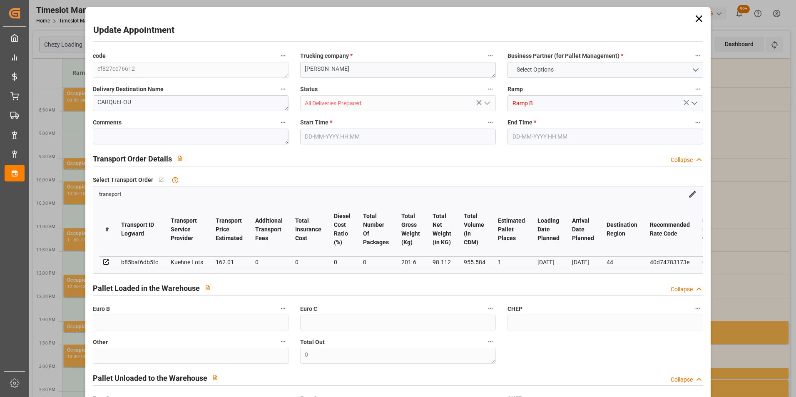
type input "0"
type input "21"
type input "35"
type input "[DATE] 13:30"
type input "[DATE] 13:45"
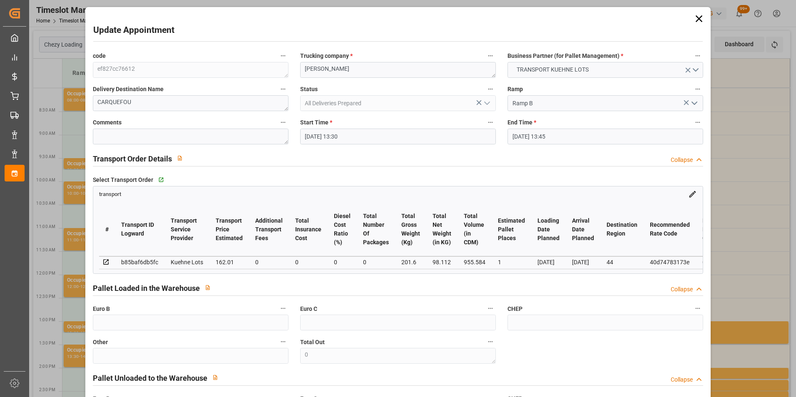
type input "[DATE] 15:09"
type input "[DATE] 12:20"
type input "[DATE]"
click at [325, 133] on input "[DATE] 13:30" at bounding box center [398, 137] width 196 height 16
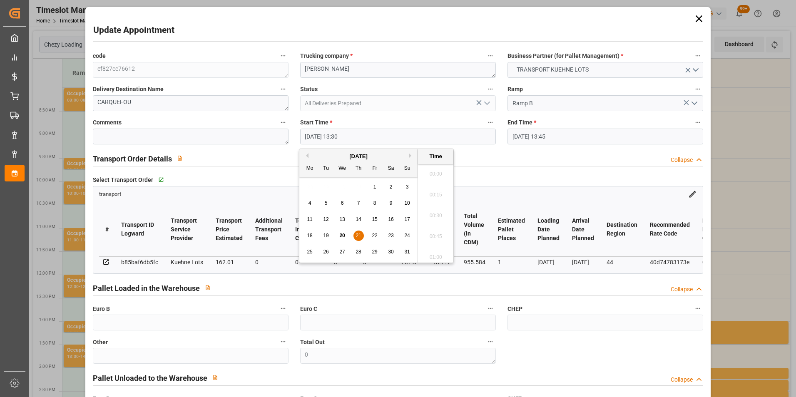
scroll to position [1085, 0]
click at [359, 234] on span "21" at bounding box center [358, 236] width 5 height 6
click at [435, 254] on li "14:00" at bounding box center [435, 254] width 35 height 21
type input "[DATE] 14:00"
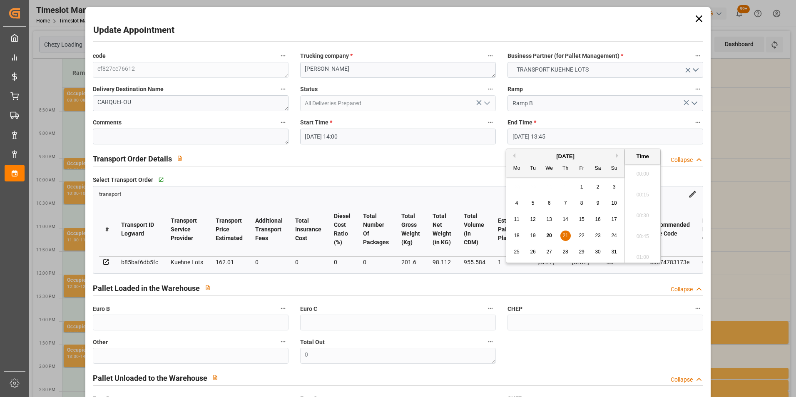
click at [541, 135] on input "[DATE] 13:45" at bounding box center [605, 137] width 196 height 16
click at [565, 235] on span "21" at bounding box center [564, 236] width 5 height 6
click at [639, 257] on li "14:15" at bounding box center [642, 254] width 35 height 21
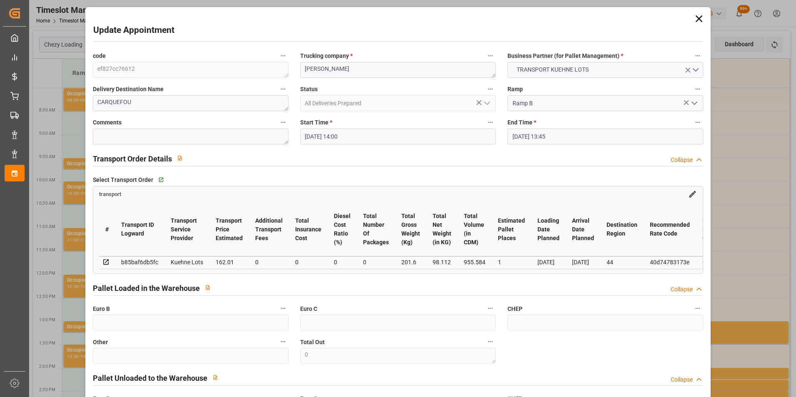
type input "[DATE] 14:15"
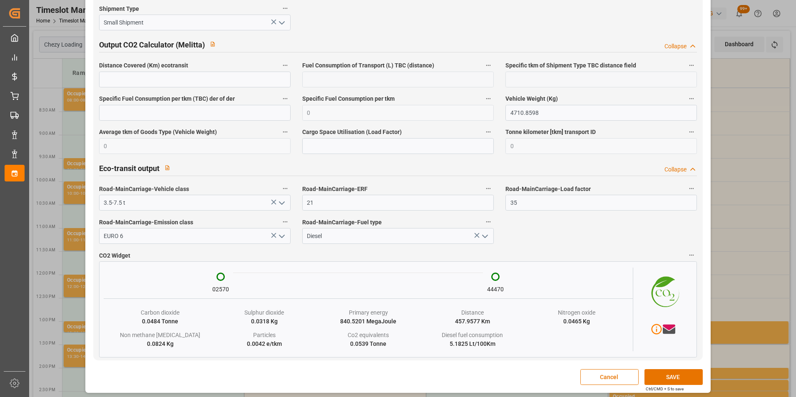
scroll to position [1358, 0]
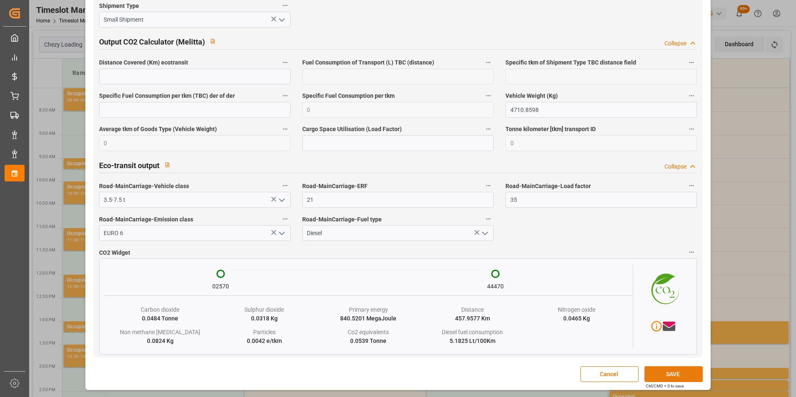
click at [659, 371] on button "SAVE" at bounding box center [673, 374] width 58 height 16
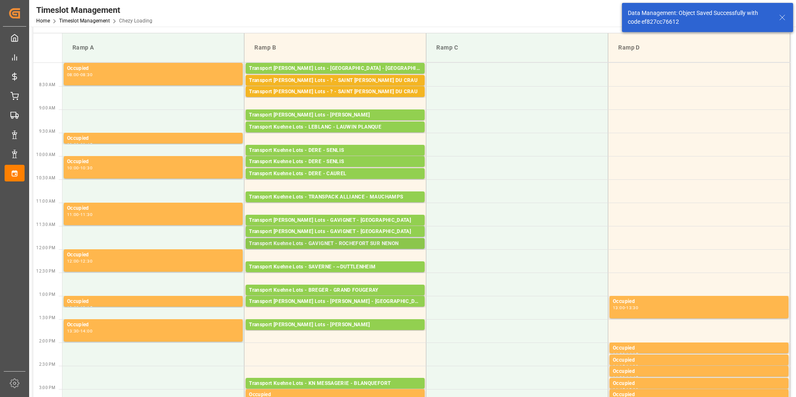
scroll to position [83, 0]
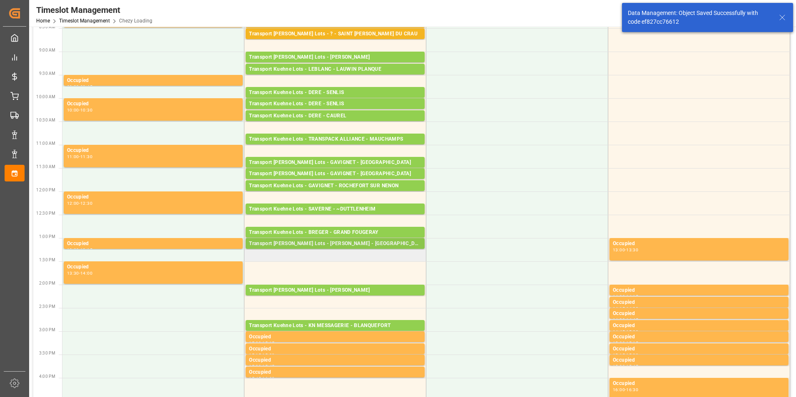
click at [365, 243] on div "Transport [PERSON_NAME] Lots - [PERSON_NAME] - [GEOGRAPHIC_DATA] SUR [GEOGRAPHI…" at bounding box center [335, 244] width 172 height 8
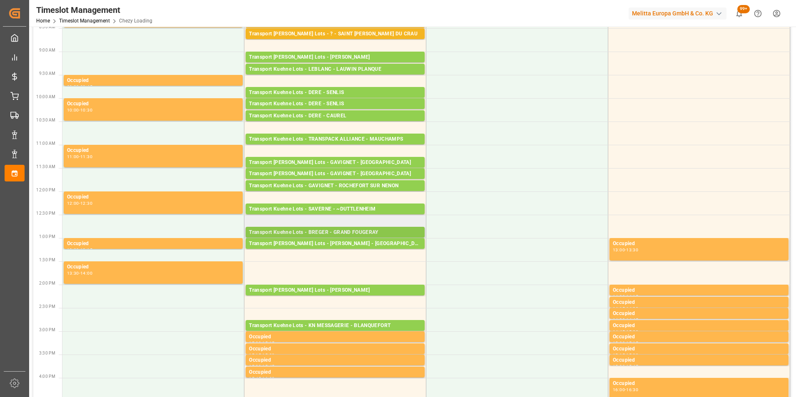
click at [363, 232] on div "Transport Kuehne Lots - BREGER - GRAND FOUGERAY" at bounding box center [335, 233] width 172 height 8
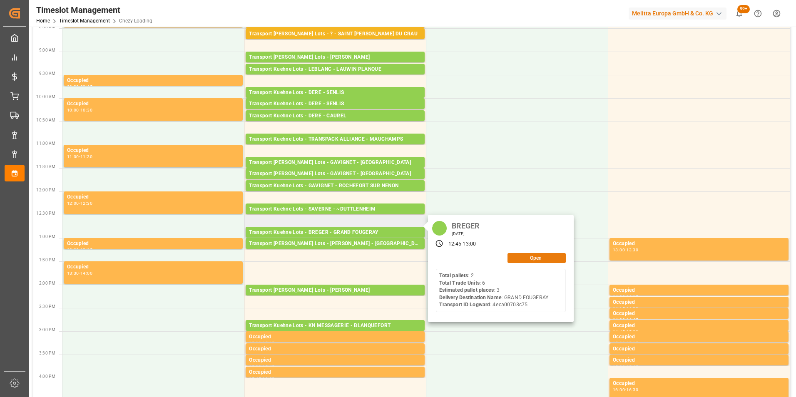
click at [535, 257] on button "Open" at bounding box center [536, 258] width 58 height 10
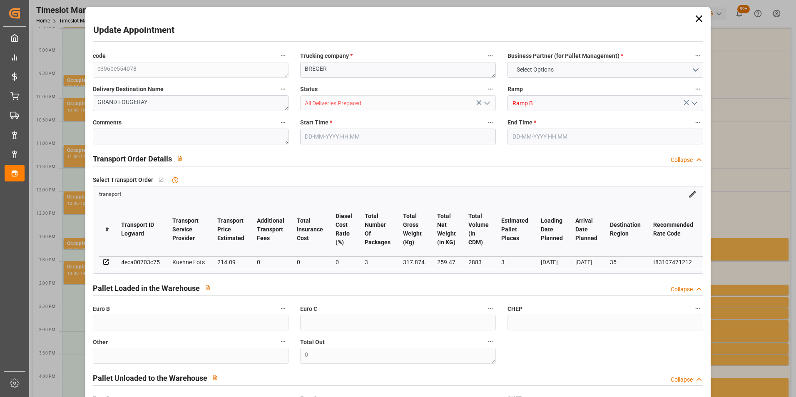
type input "3"
type input "214.09"
type input "0"
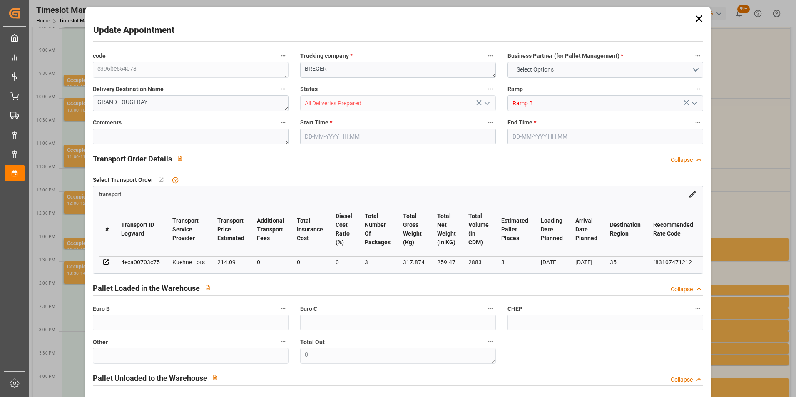
type input "214.09"
type input "0"
type input "3"
type input "259.47"
type input "413.254"
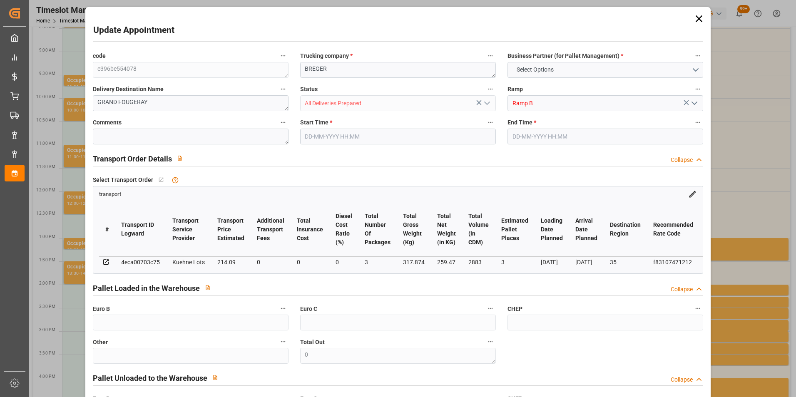
type input "2883"
type input "35"
type input "2"
type input "6"
type input "3"
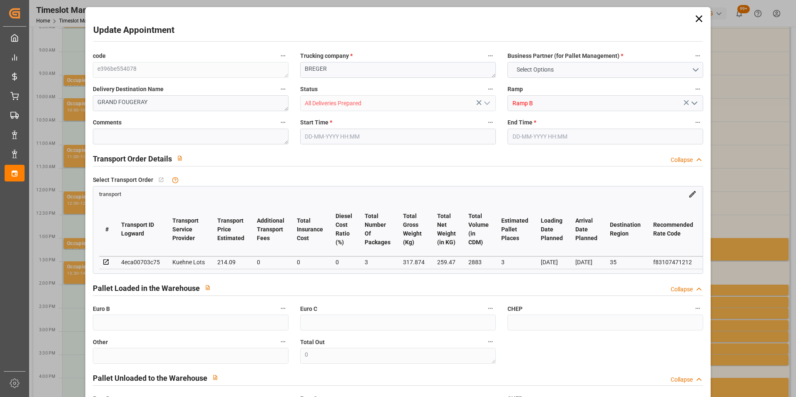
type input "101"
type input "317.874"
type input "0"
type input "4710.8598"
type input "0"
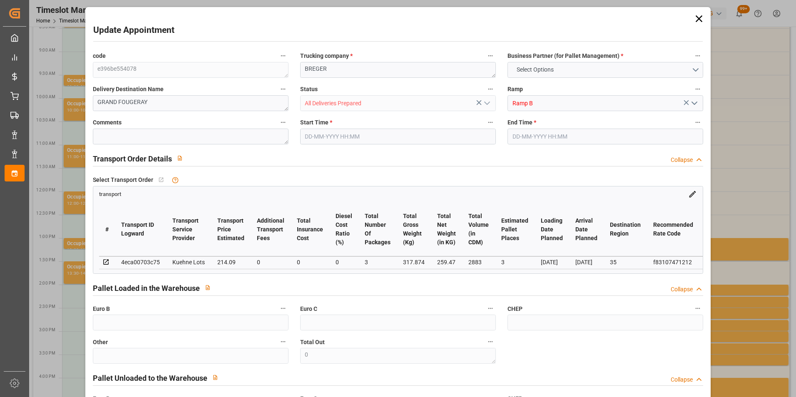
type input "0"
type input "21"
type input "35"
type input "[DATE] 12:45"
type input "[DATE] 13:00"
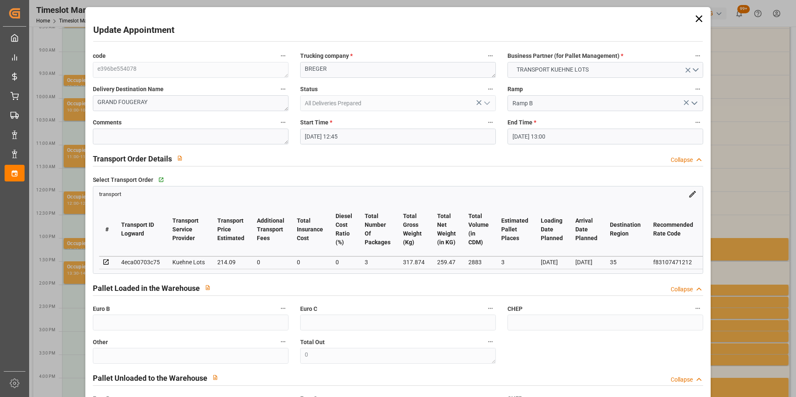
type input "[DATE] 15:13"
type input "[DATE] 11:28"
type input "[DATE]"
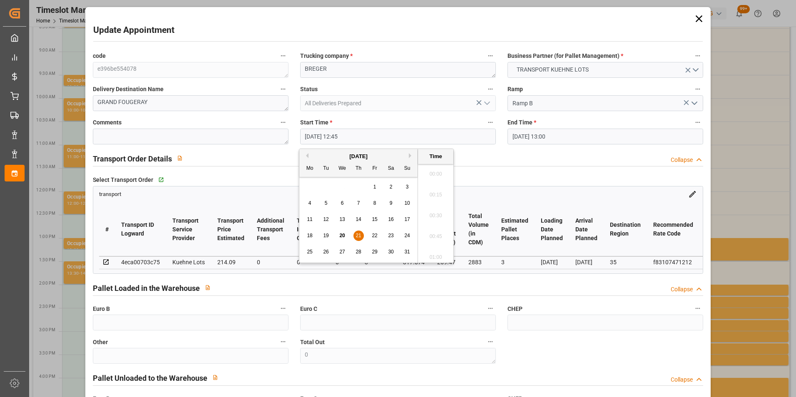
click at [329, 135] on input "[DATE] 12:45" at bounding box center [398, 137] width 196 height 16
click at [359, 235] on span "21" at bounding box center [358, 236] width 5 height 6
click at [436, 257] on li "13:15" at bounding box center [435, 254] width 35 height 21
type input "[DATE] 13:15"
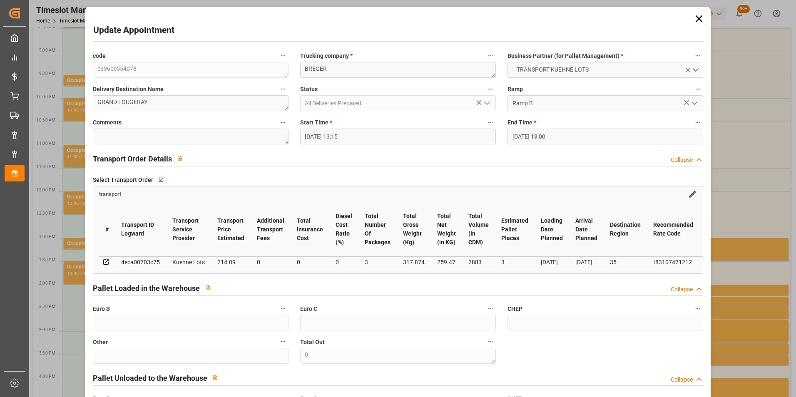
click at [545, 138] on input "[DATE] 13:00" at bounding box center [605, 137] width 196 height 16
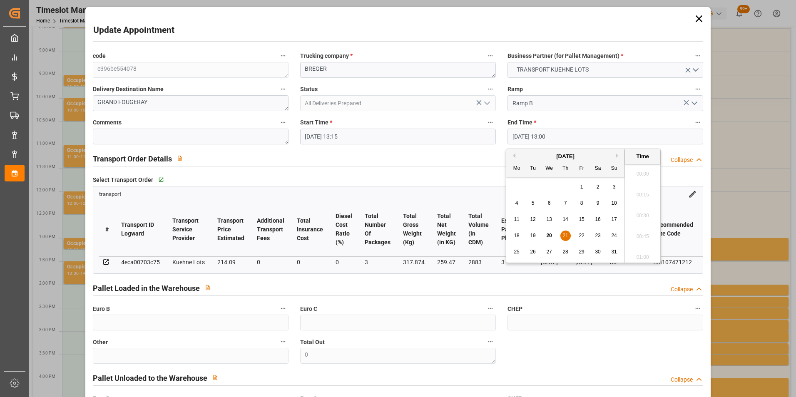
scroll to position [1044, 0]
click at [567, 234] on span "21" at bounding box center [564, 236] width 5 height 6
click at [647, 254] on li "13:30" at bounding box center [642, 254] width 35 height 21
type input "[DATE] 13:30"
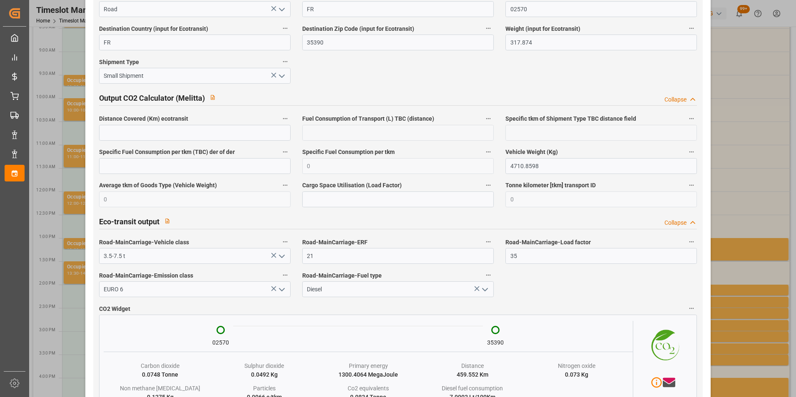
scroll to position [1358, 0]
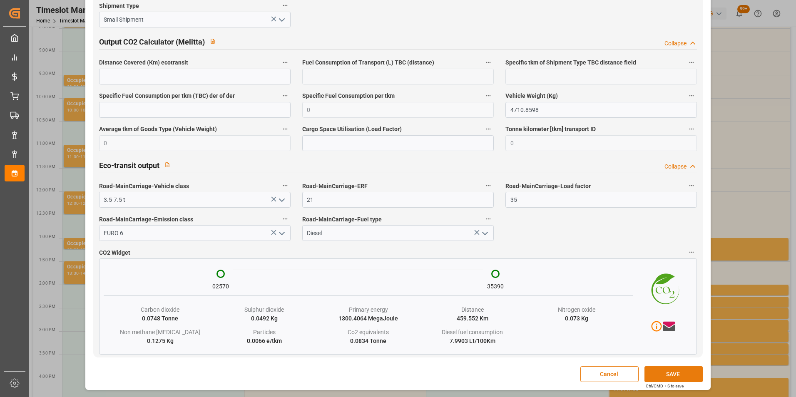
click at [656, 371] on button "SAVE" at bounding box center [673, 374] width 58 height 16
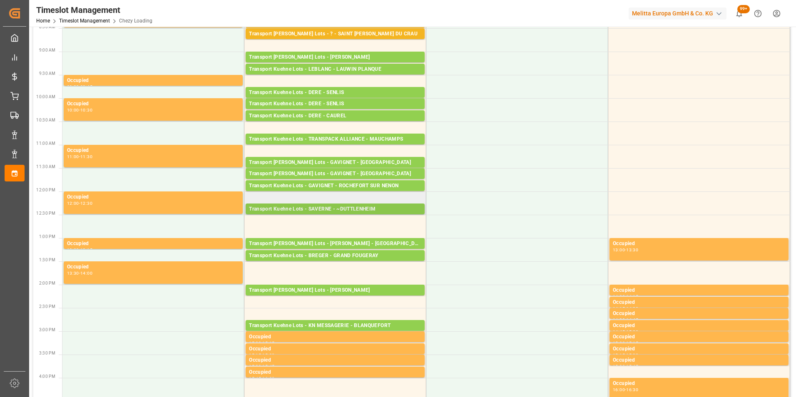
click at [363, 211] on div "Transport Kuehne Lots - SAVERNE - ~DUTTLENHEIM" at bounding box center [335, 209] width 172 height 8
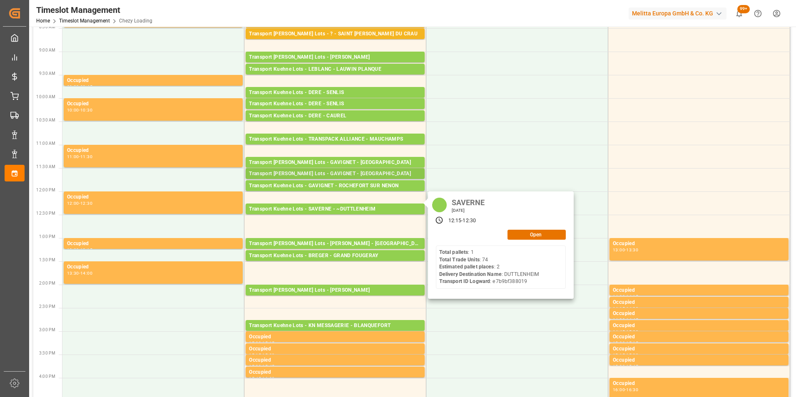
scroll to position [0, 0]
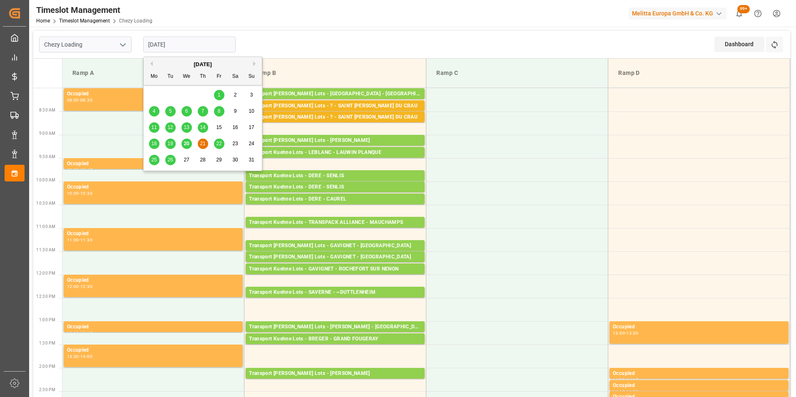
click at [173, 50] on input "[DATE]" at bounding box center [189, 45] width 92 height 16
click at [188, 141] on span "20" at bounding box center [186, 144] width 5 height 6
type input "[DATE]"
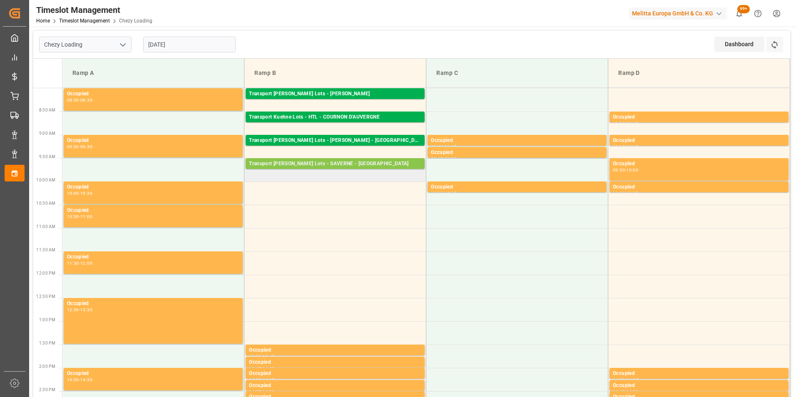
click at [361, 160] on div "Transport [PERSON_NAME] Lots - SAVERNE - [GEOGRAPHIC_DATA]" at bounding box center [335, 164] width 172 height 8
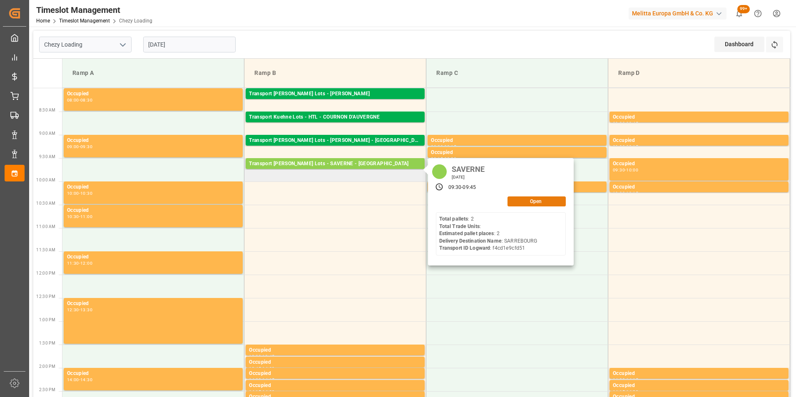
click at [537, 201] on button "Open" at bounding box center [536, 202] width 58 height 10
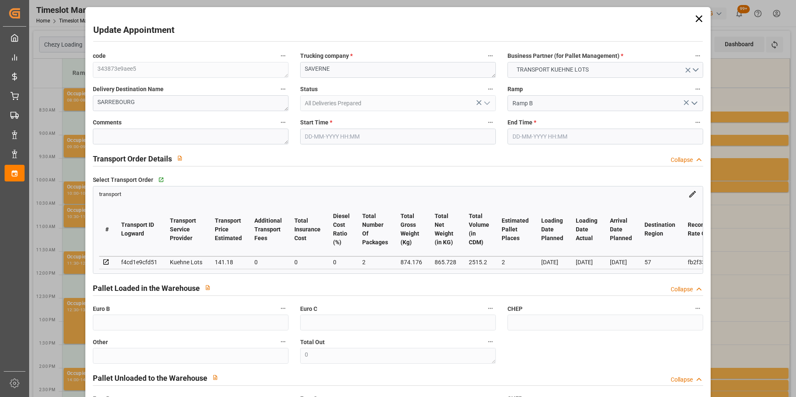
type input "[DATE] 09:30"
type input "[DATE] 09:45"
type input "[DATE] 15:06"
type input "[DATE] 12:11"
type input "[DATE]"
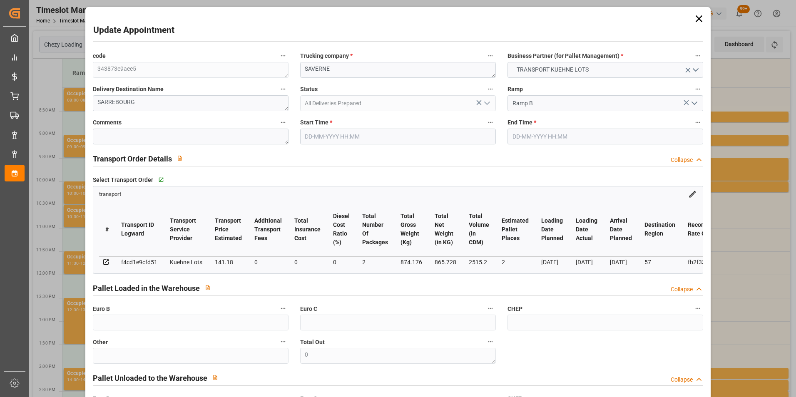
type input "[DATE]"
click at [771, 86] on div "Update Appointment code 343873e9aee5 Trucking company * SAVERNE Business Partne…" at bounding box center [398, 198] width 796 height 397
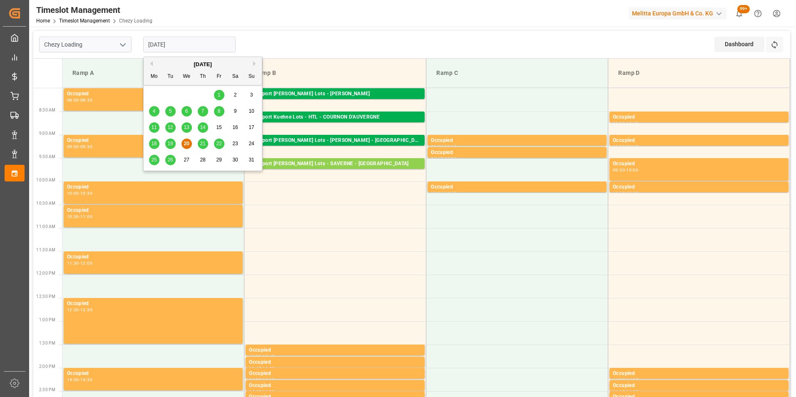
click at [174, 44] on input "[DATE]" at bounding box center [189, 45] width 92 height 16
click at [205, 141] on span "21" at bounding box center [202, 144] width 5 height 6
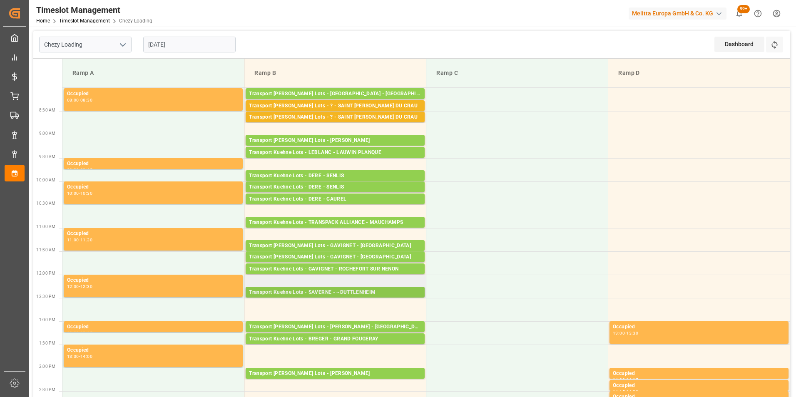
click at [369, 291] on div "Transport Kuehne Lots - SAVERNE - ~DUTTLENHEIM" at bounding box center [335, 293] width 172 height 8
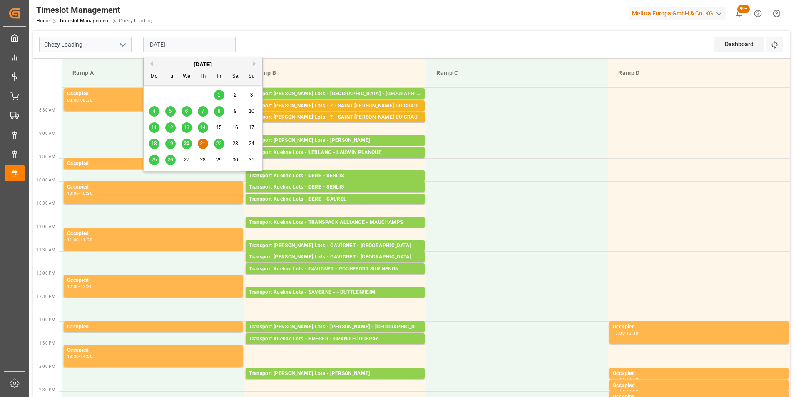
click at [178, 43] on input "[DATE]" at bounding box center [189, 45] width 92 height 16
click at [183, 142] on div "20" at bounding box center [187, 144] width 10 height 10
type input "[DATE]"
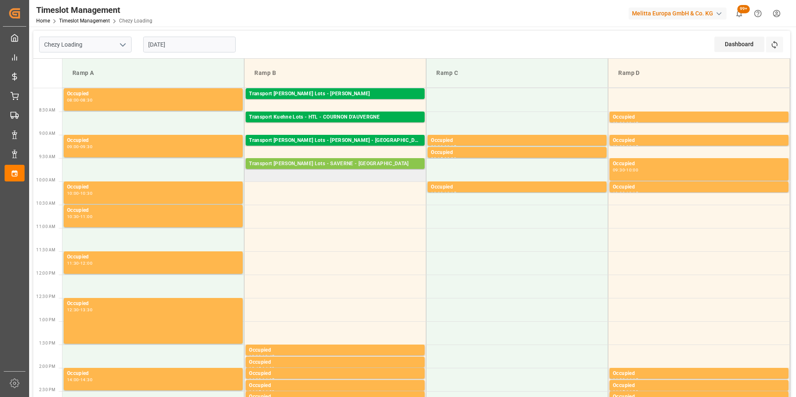
click at [340, 167] on div "Transport [PERSON_NAME] Lots - SAVERNE - [GEOGRAPHIC_DATA]" at bounding box center [335, 164] width 172 height 8
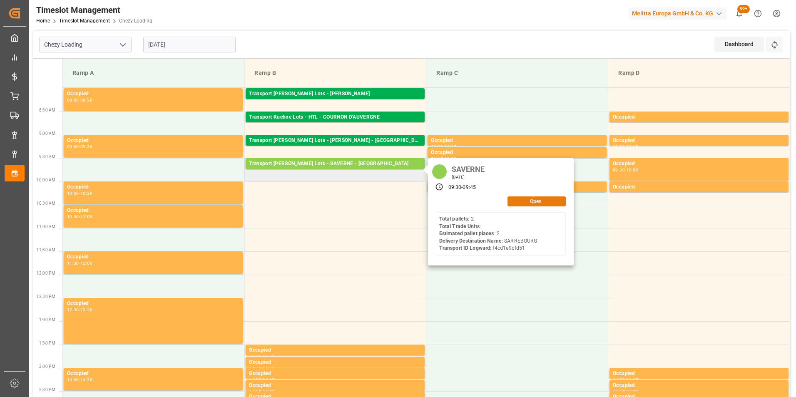
click at [512, 205] on button "Open" at bounding box center [536, 202] width 58 height 10
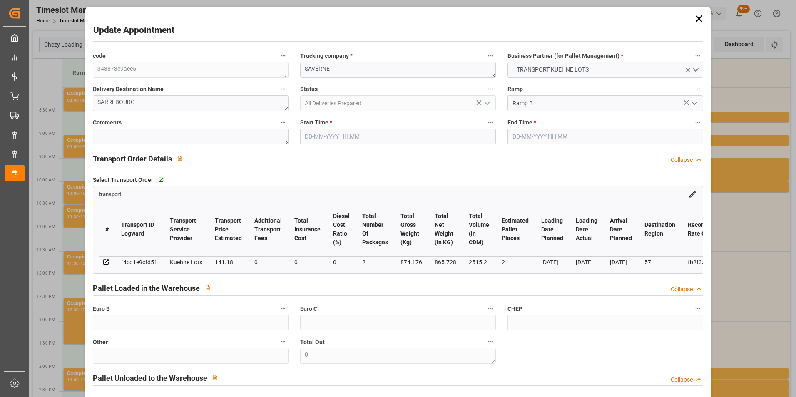
type input "2"
type input "141.18"
type input "0"
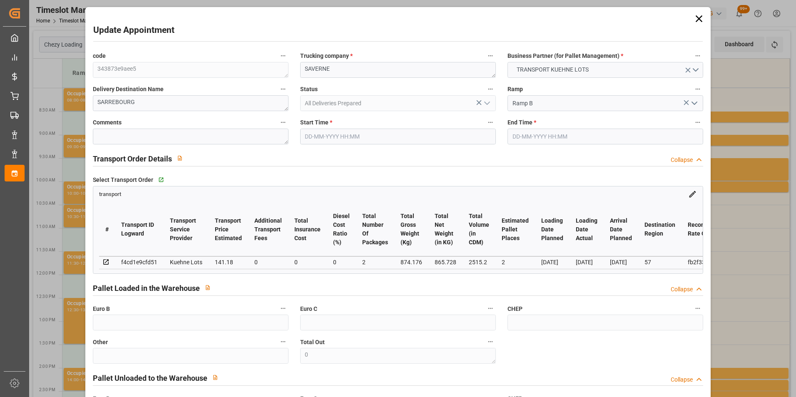
type input "141.18"
type input "0"
type input "2"
type input "865.728"
type input "970"
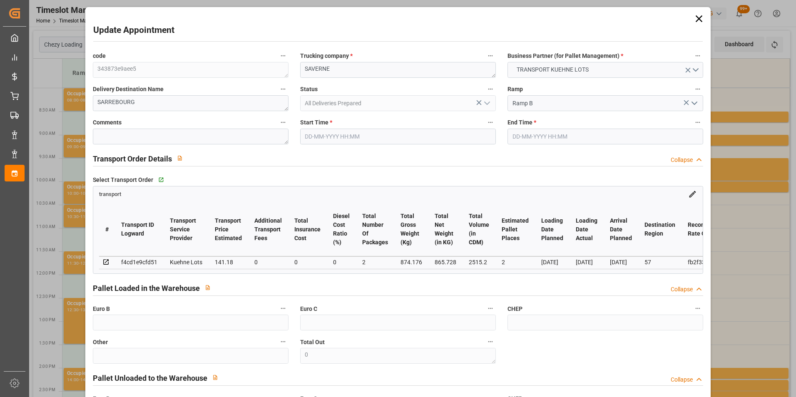
type input "2515.2"
type input "57"
type input "2"
type input "0"
type input "2"
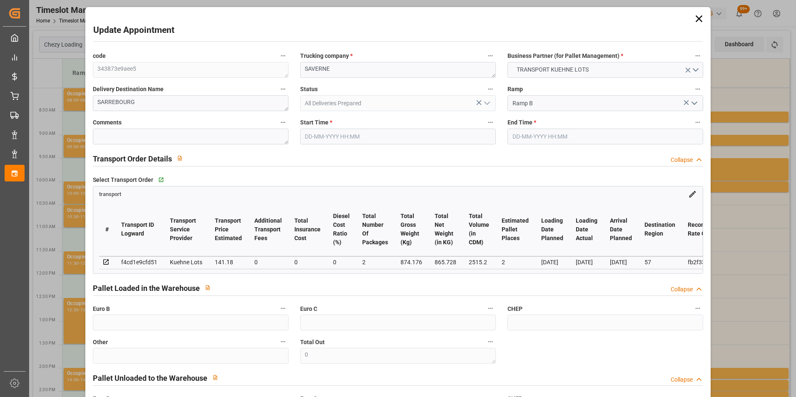
type input "101"
type input "874.176"
type input "0"
type input "4710.8598"
type input "0"
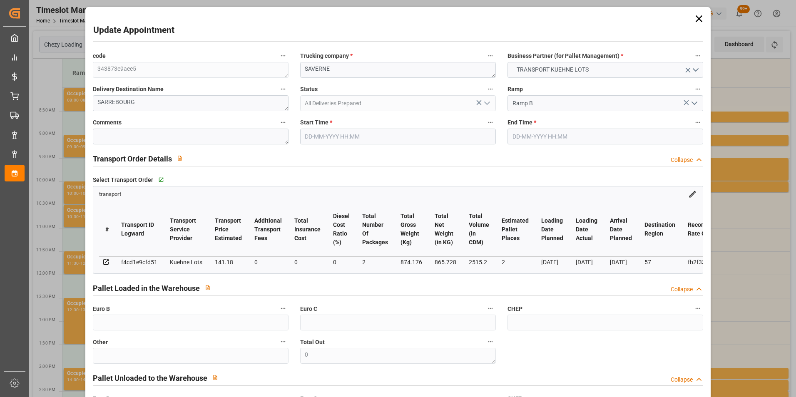
type input "0"
type input "21"
type input "35"
type input "[DATE] 09:30"
type input "[DATE] 09:45"
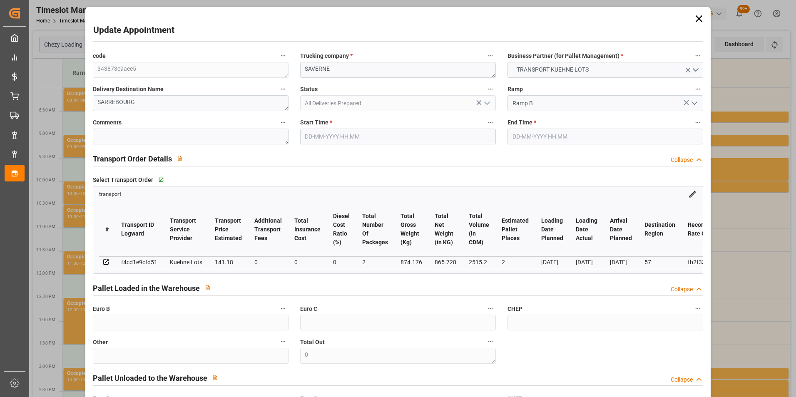
type input "[DATE] 15:06"
type input "[DATE] 12:11"
type input "[DATE]"
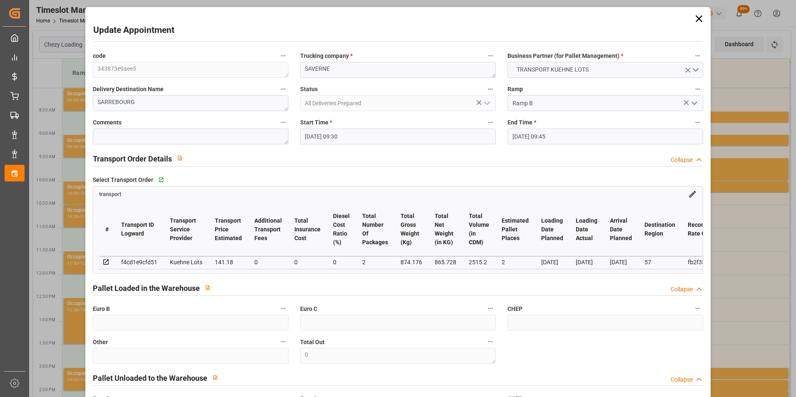
click at [327, 138] on input "[DATE] 09:30" at bounding box center [398, 137] width 196 height 16
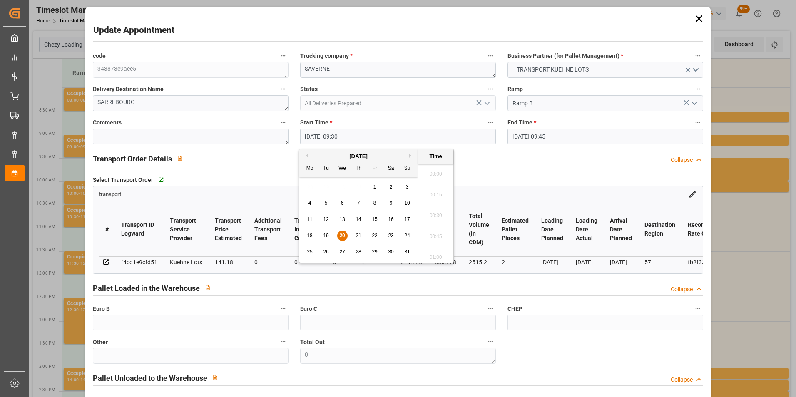
scroll to position [752, 0]
click at [358, 233] on span "21" at bounding box center [358, 236] width 5 height 6
click at [436, 213] on li "12:30" at bounding box center [435, 213] width 35 height 21
type input "[DATE] 12:30"
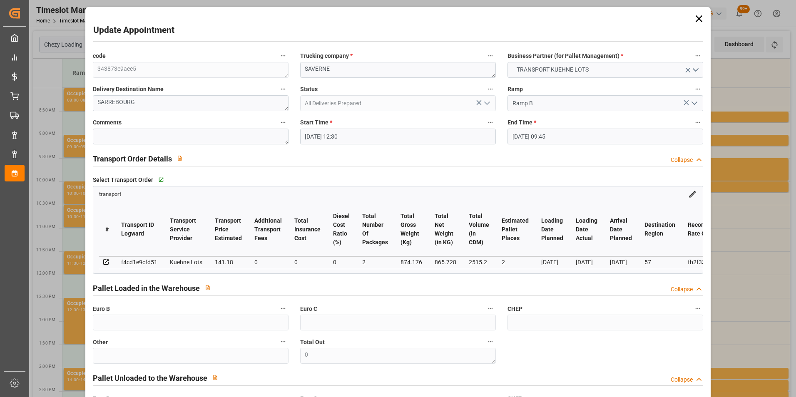
click at [539, 137] on input "[DATE] 09:45" at bounding box center [605, 137] width 196 height 16
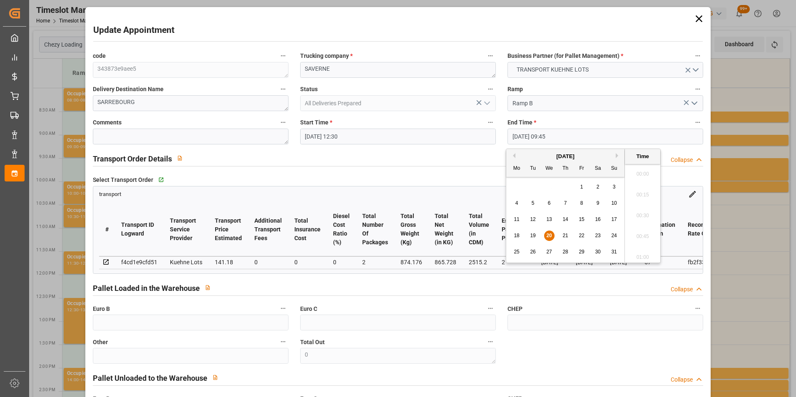
scroll to position [773, 0]
click at [562, 238] on div "21" at bounding box center [565, 236] width 10 height 10
click at [640, 213] on li "12:45" at bounding box center [642, 213] width 35 height 21
type input "[DATE] 12:45"
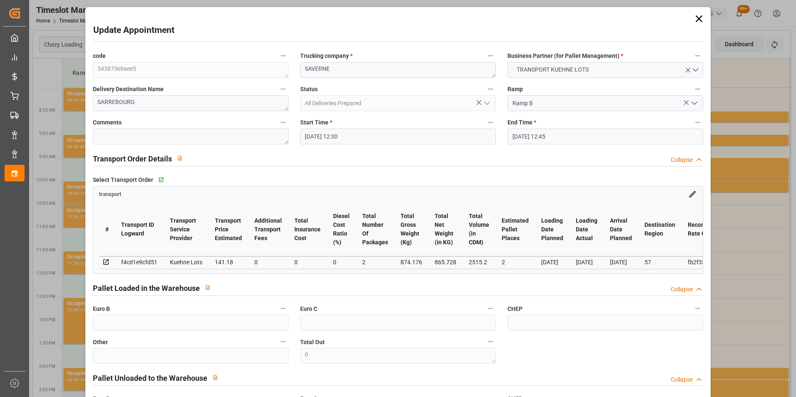
click at [504, 182] on div "Select Transport Order   Go to transport Grid" at bounding box center [398, 180] width 611 height 12
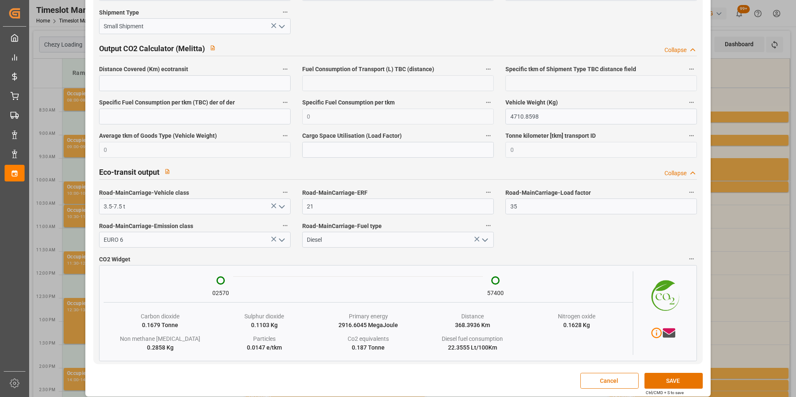
scroll to position [1358, 0]
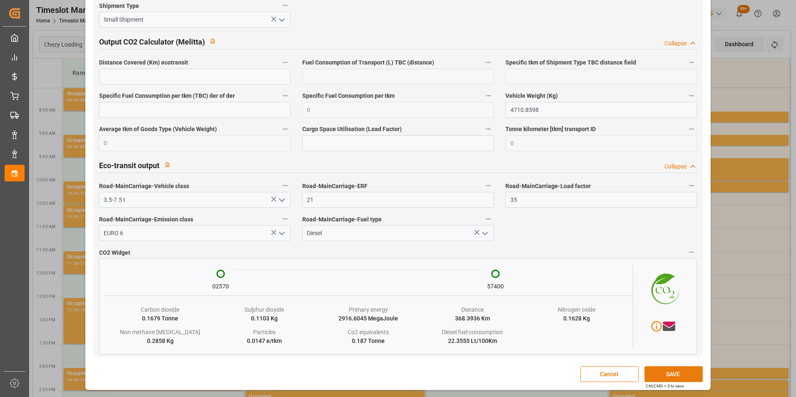
click at [669, 378] on button "SAVE" at bounding box center [673, 374] width 58 height 16
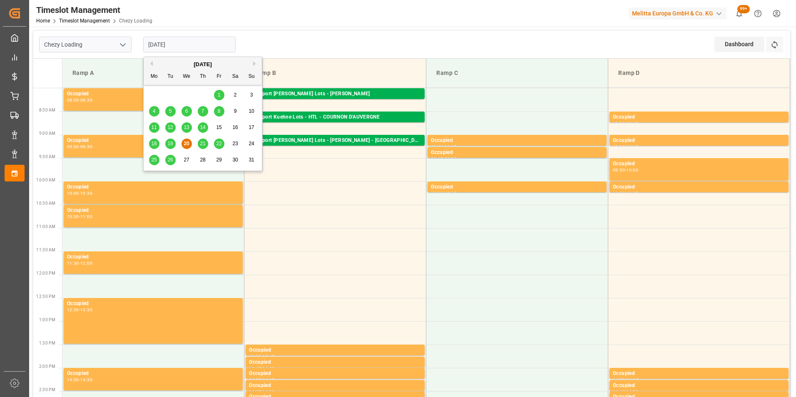
click at [208, 45] on input "[DATE]" at bounding box center [189, 45] width 92 height 16
click at [204, 142] on span "21" at bounding box center [202, 144] width 5 height 6
type input "[DATE]"
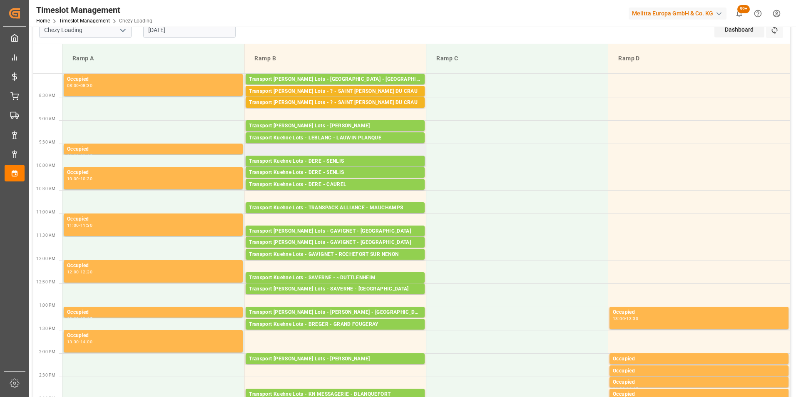
scroll to position [0, 0]
